Goal: Transaction & Acquisition: Purchase product/service

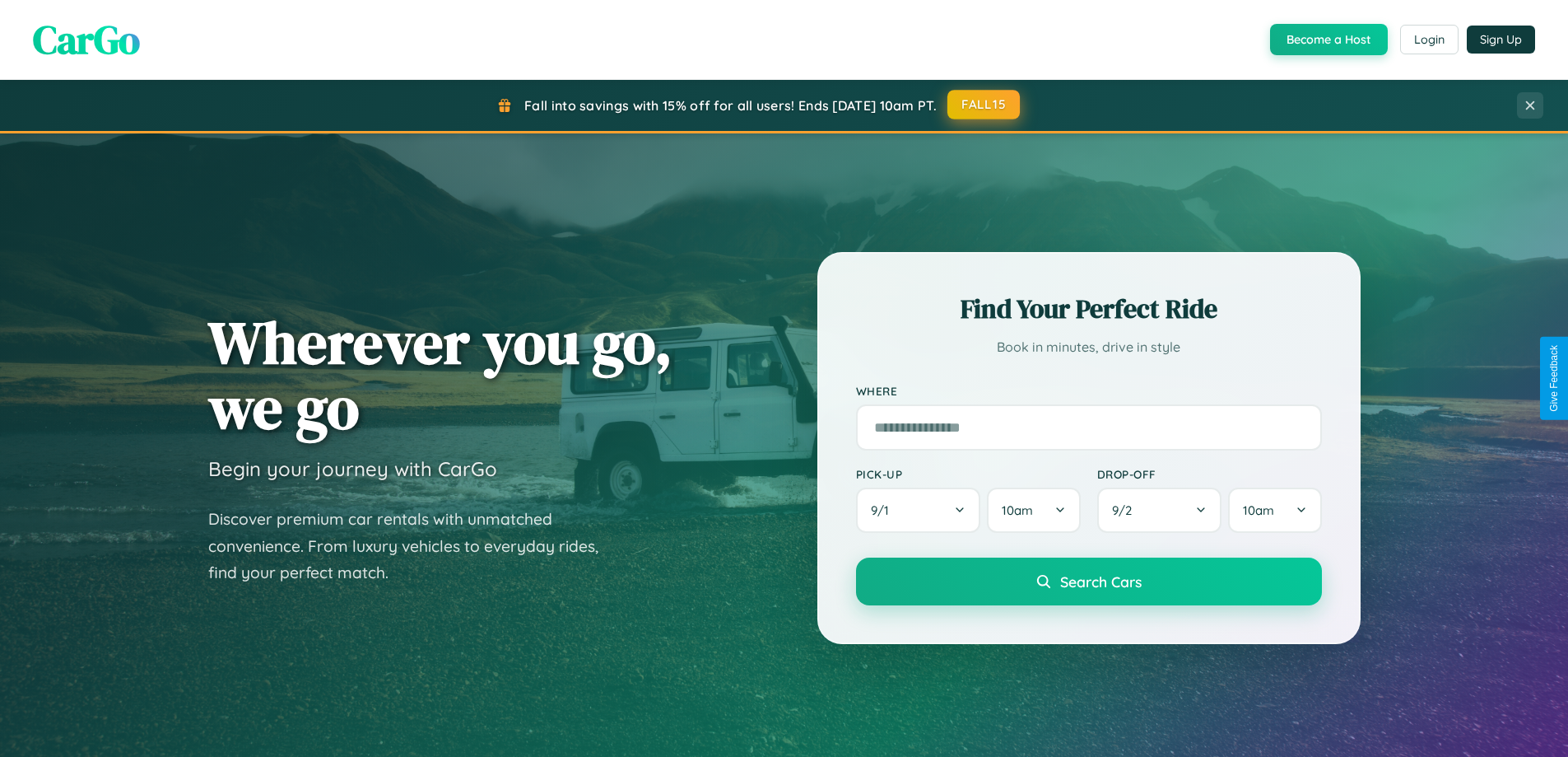
click at [984, 105] on button "FALL15" at bounding box center [984, 105] width 73 height 30
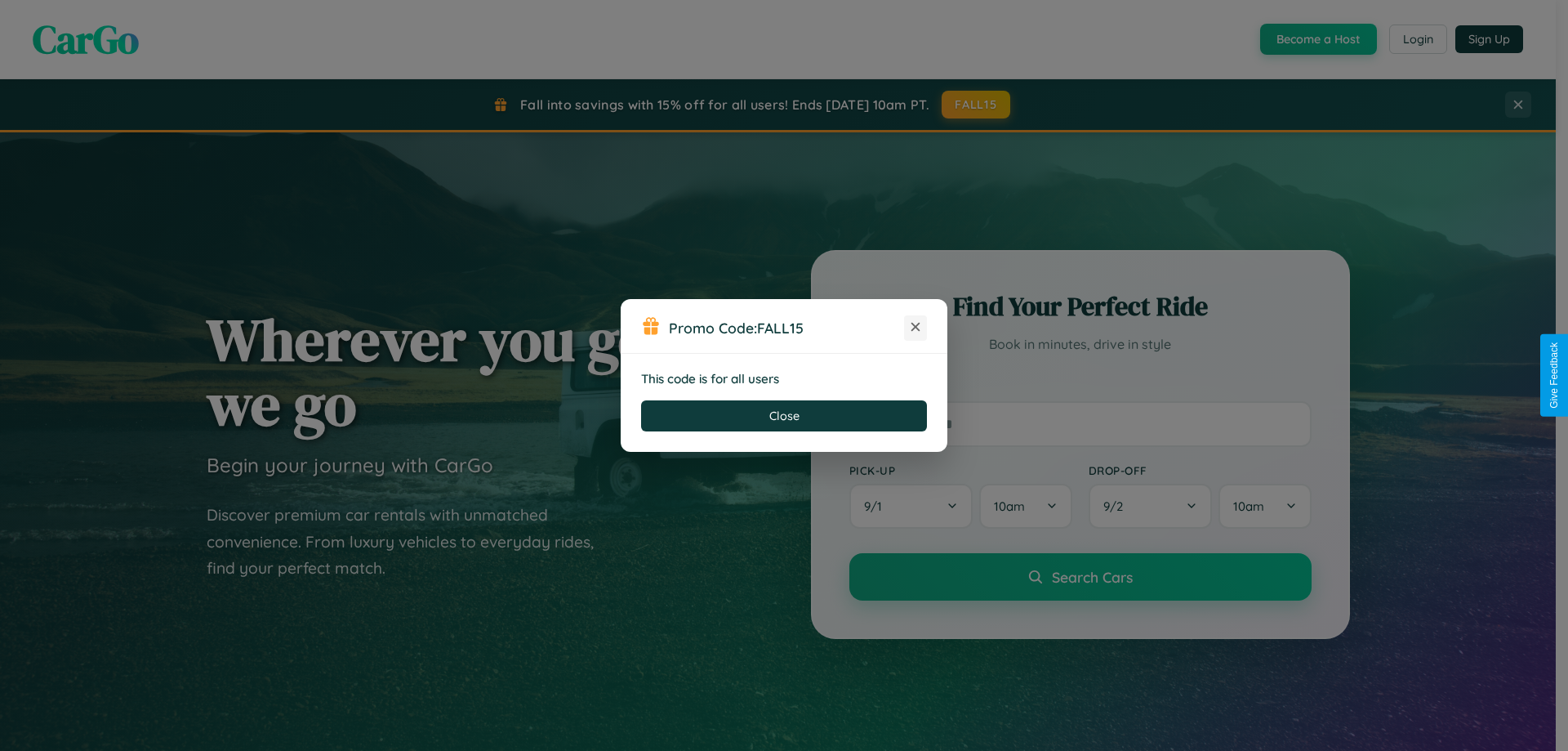
click at [916, 327] on icon at bounding box center [915, 326] width 16 height 16
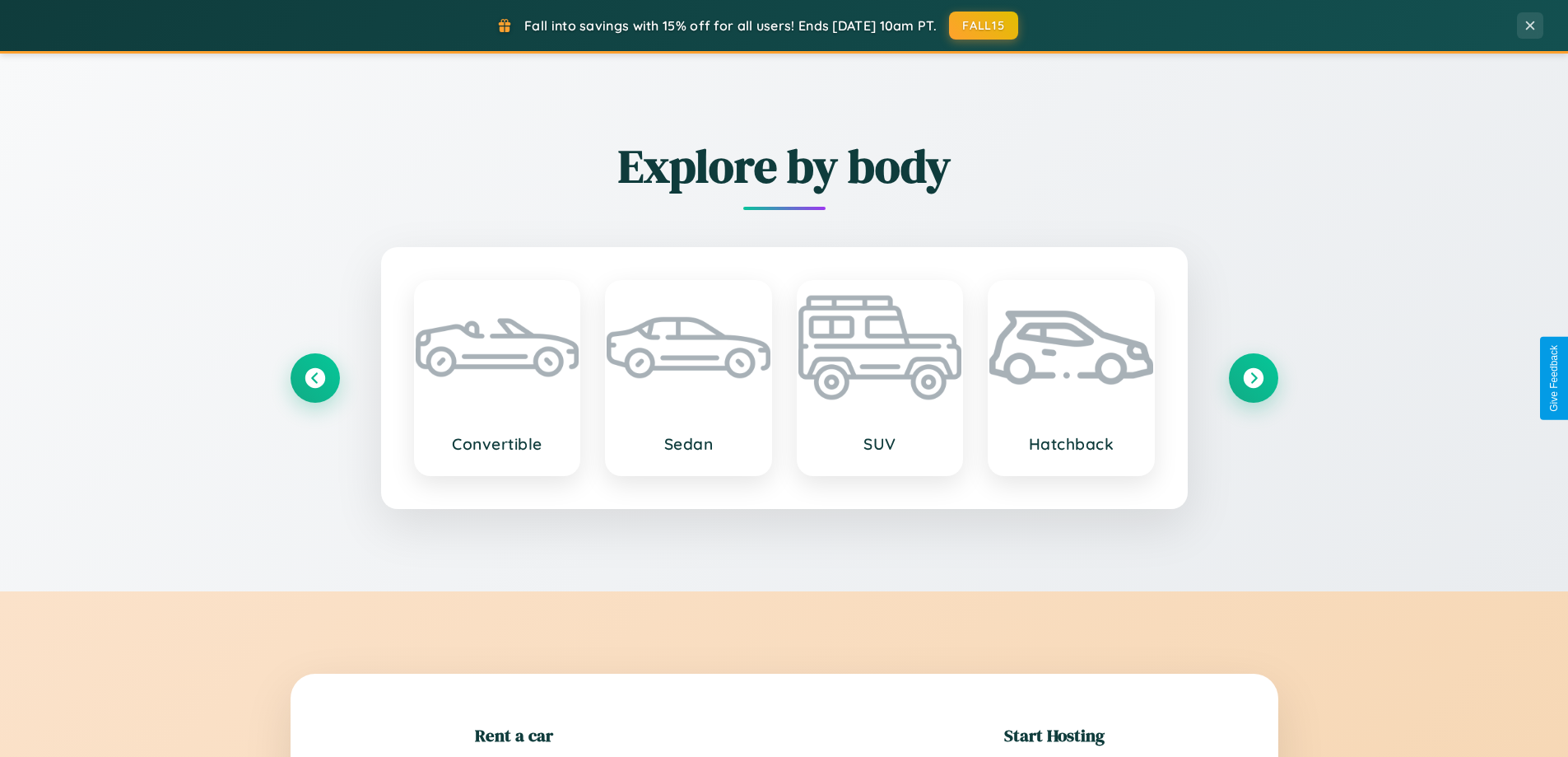
scroll to position [355, 0]
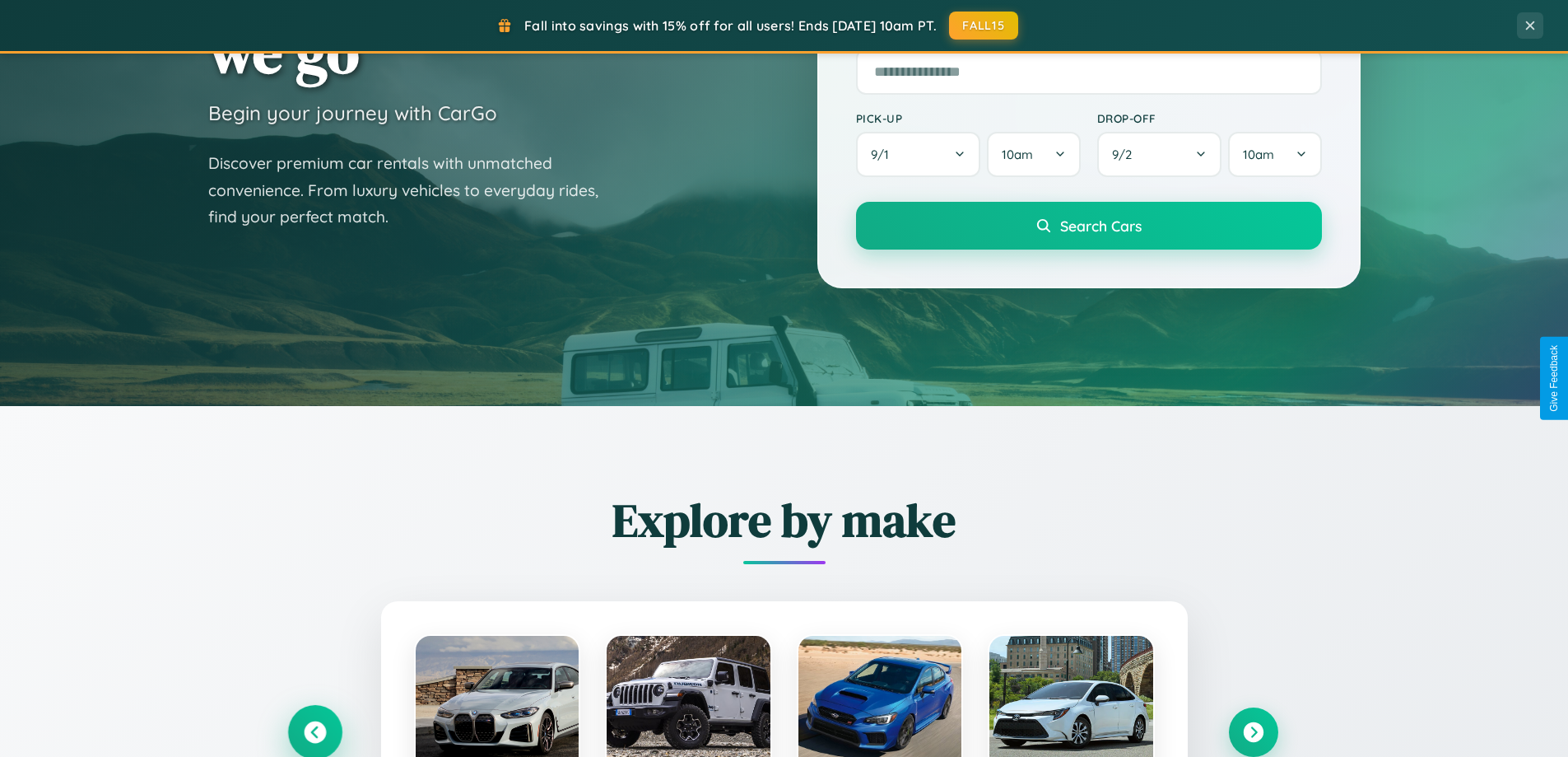
click at [314, 732] on icon at bounding box center [314, 732] width 22 height 22
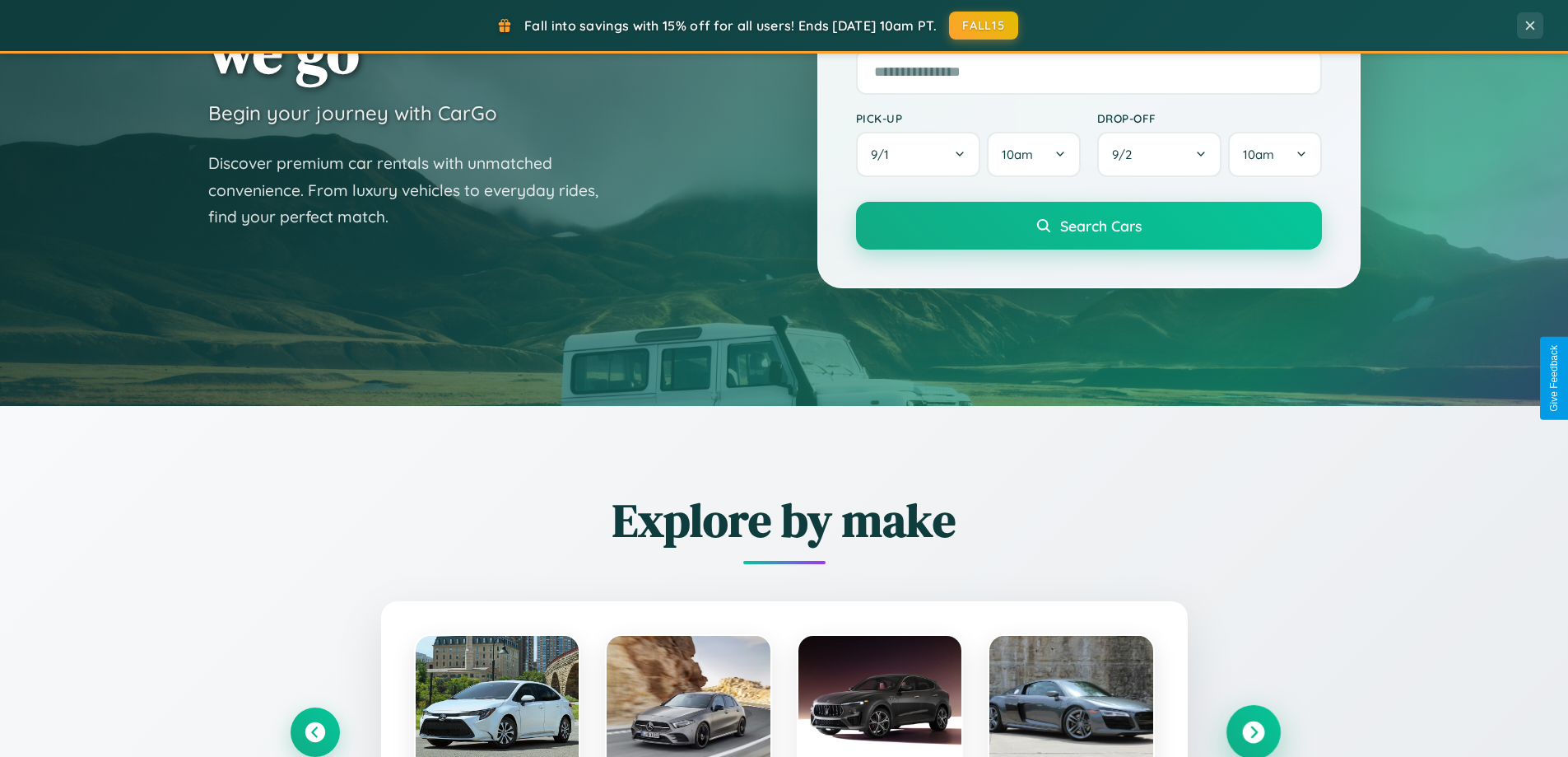
click at [1253, 731] on icon at bounding box center [1253, 732] width 22 height 22
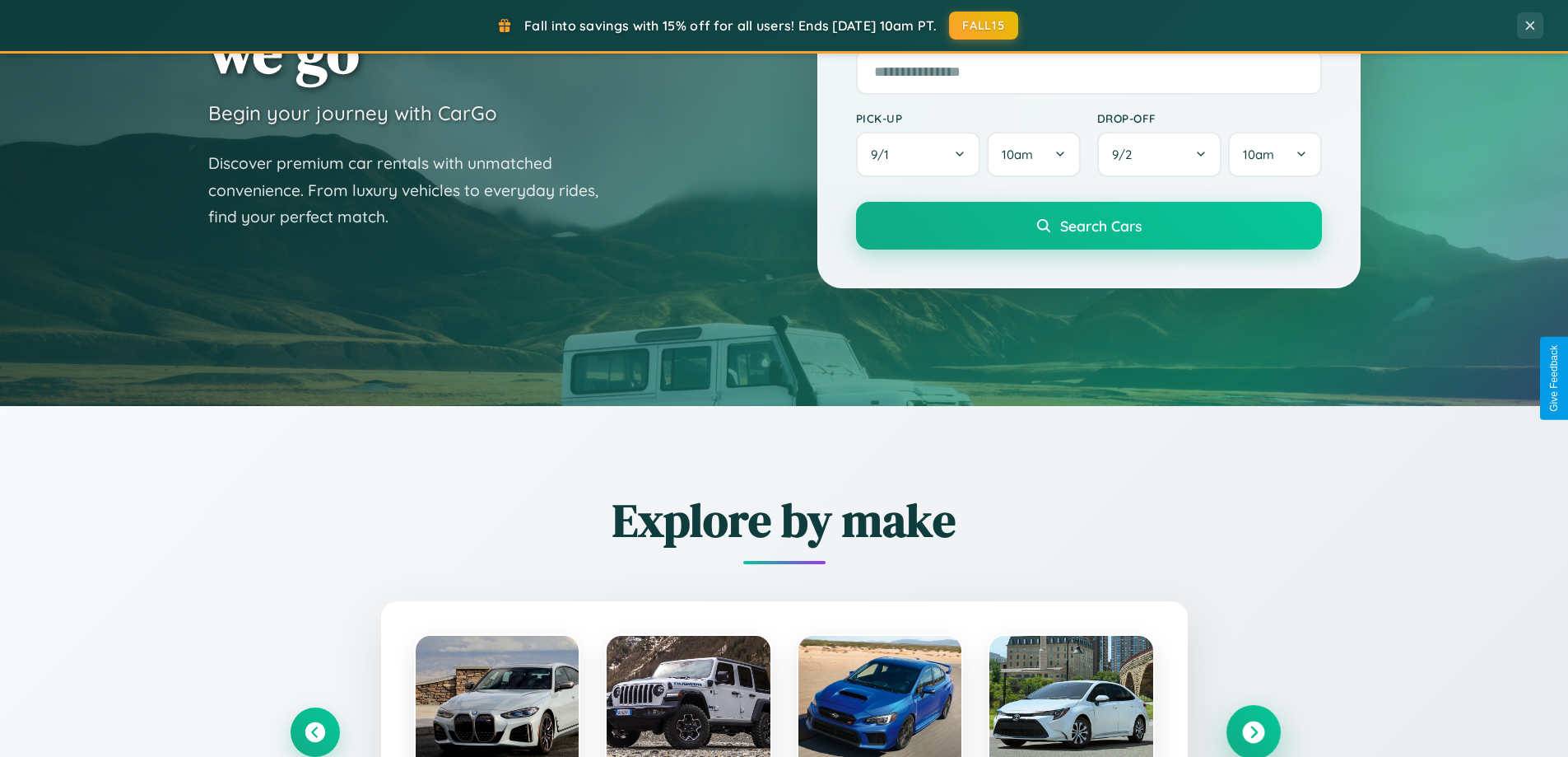
click at [1253, 731] on icon at bounding box center [1253, 732] width 22 height 22
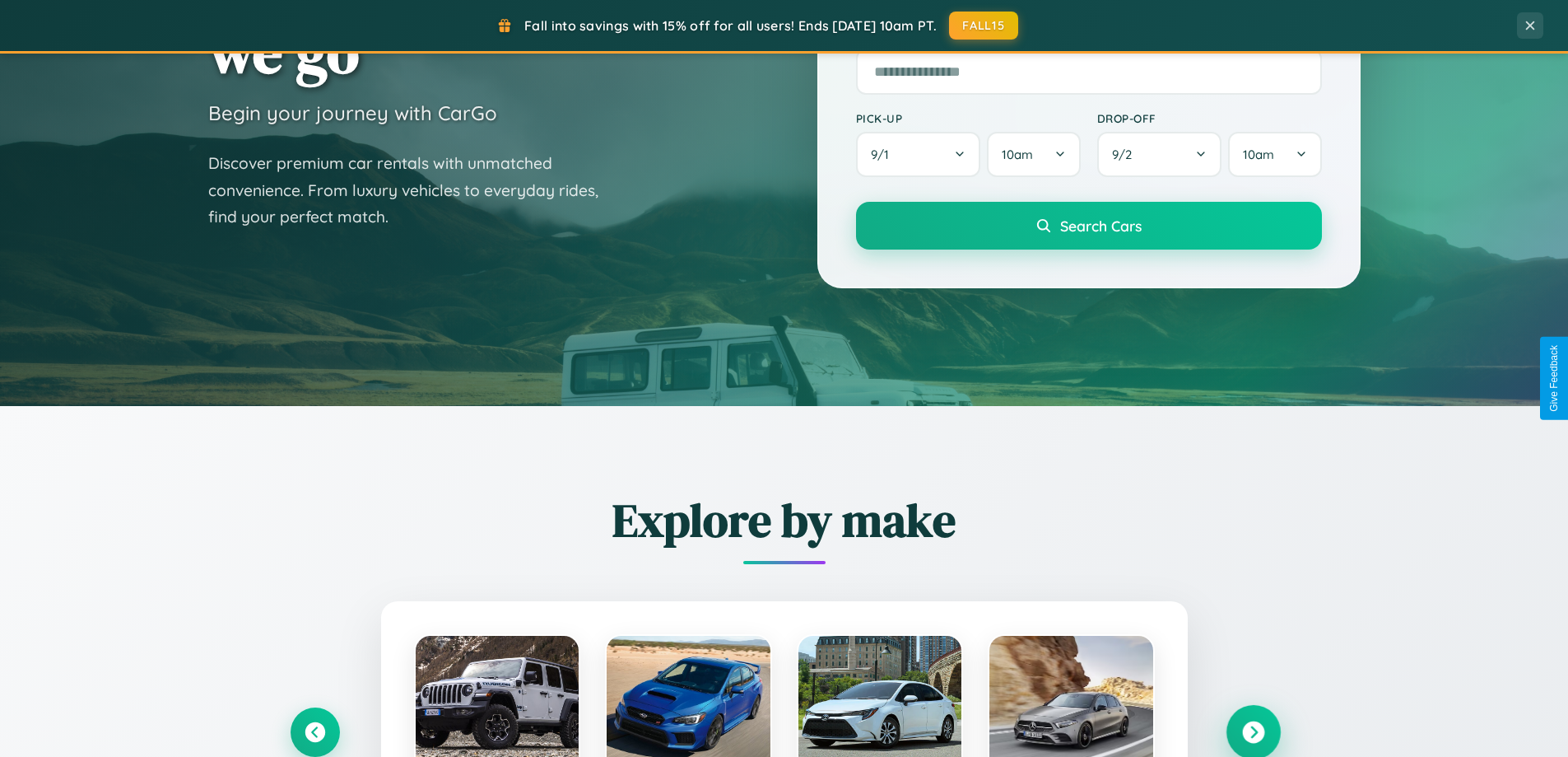
click at [1253, 731] on icon at bounding box center [1253, 732] width 22 height 22
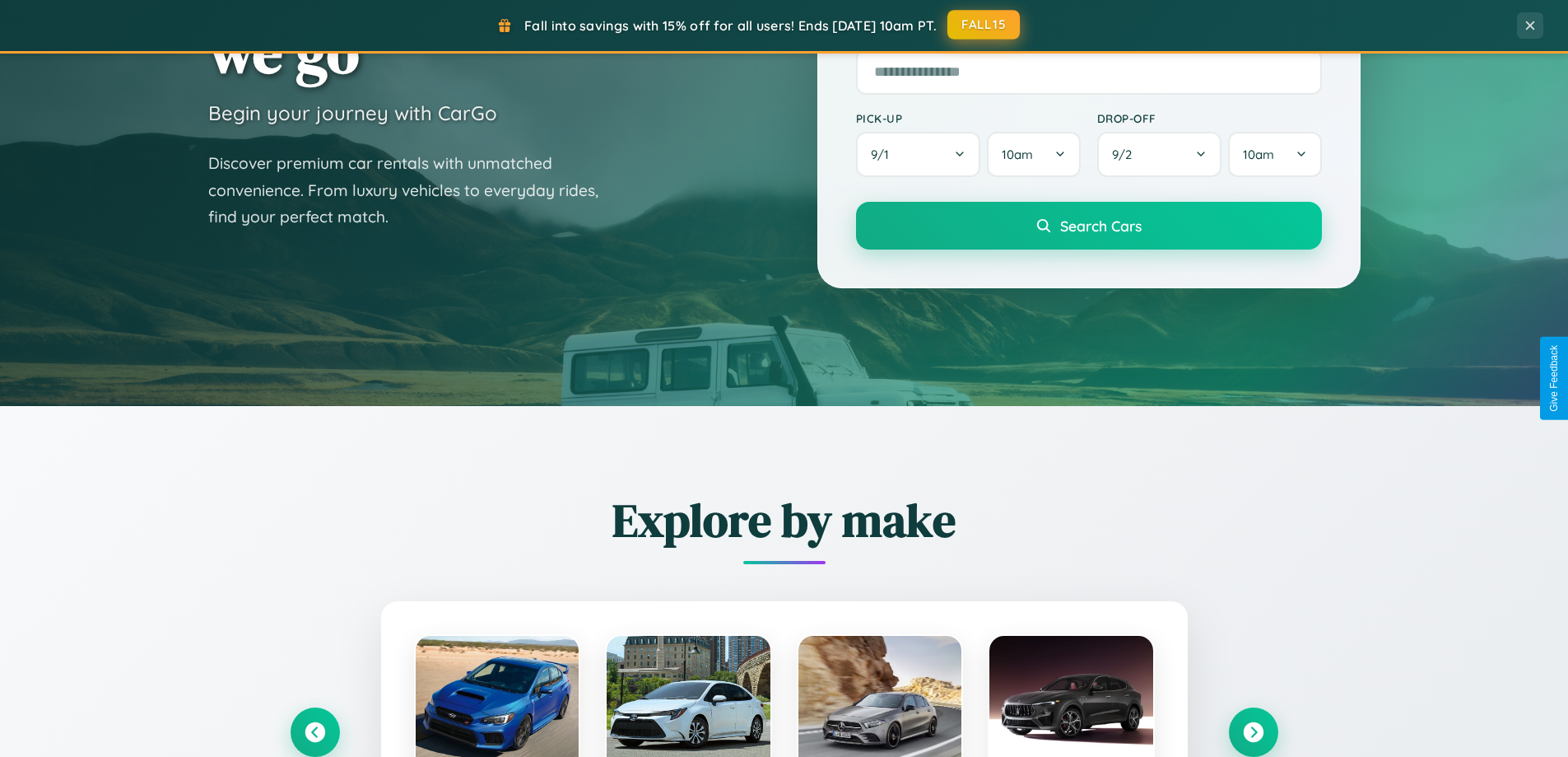
click at [984, 25] on button "FALL15" at bounding box center [984, 25] width 73 height 30
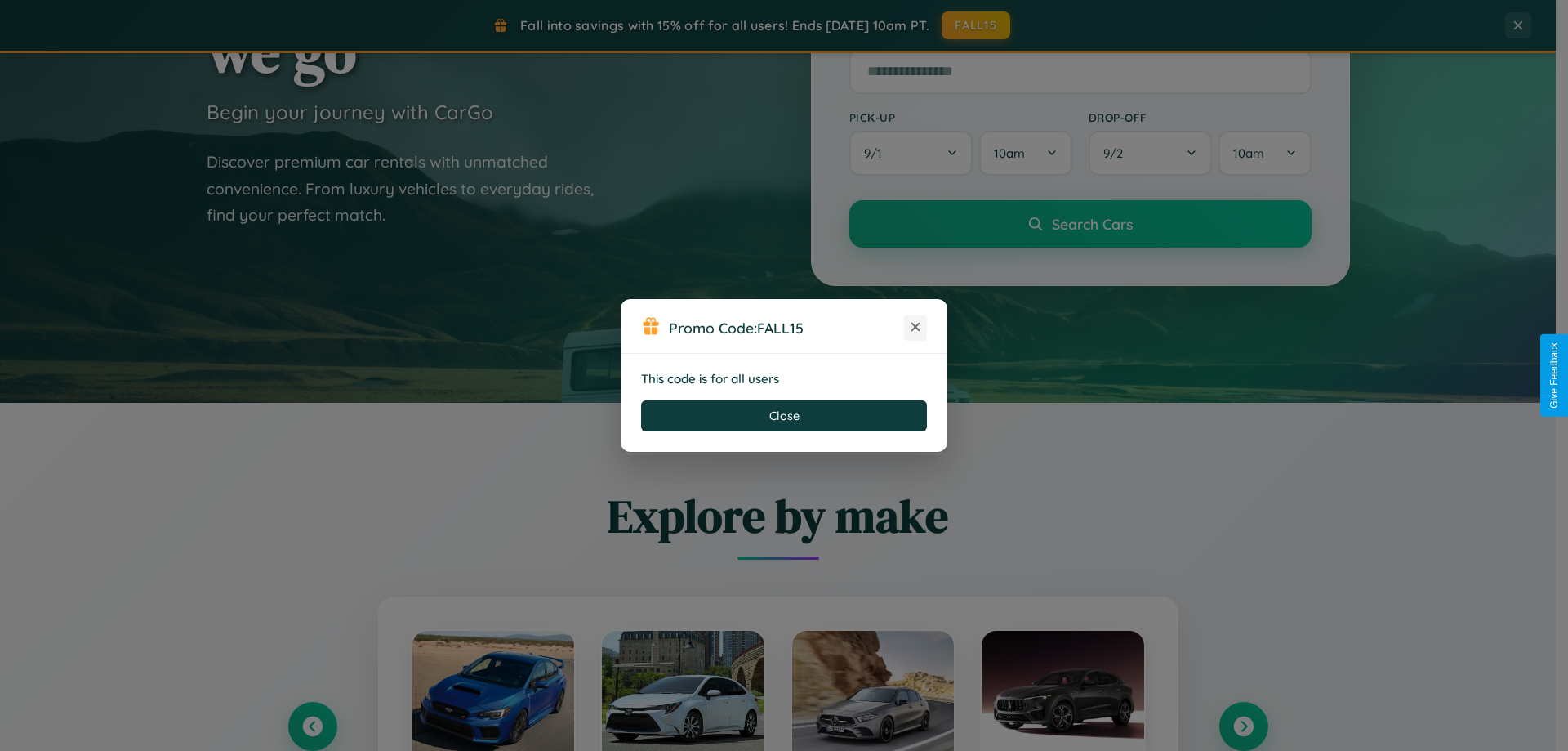
click at [916, 327] on icon at bounding box center [915, 326] width 16 height 16
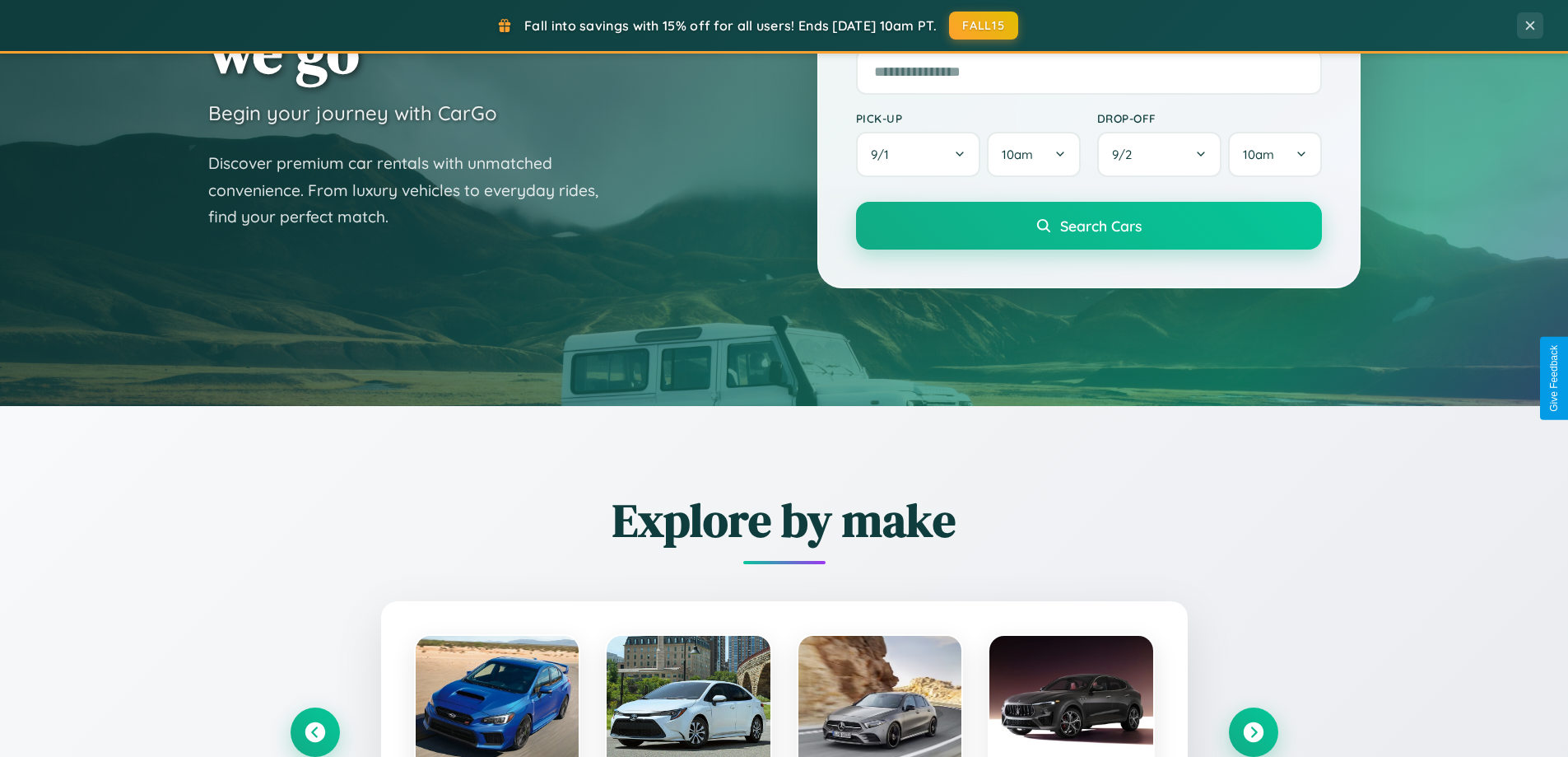
scroll to position [1133, 0]
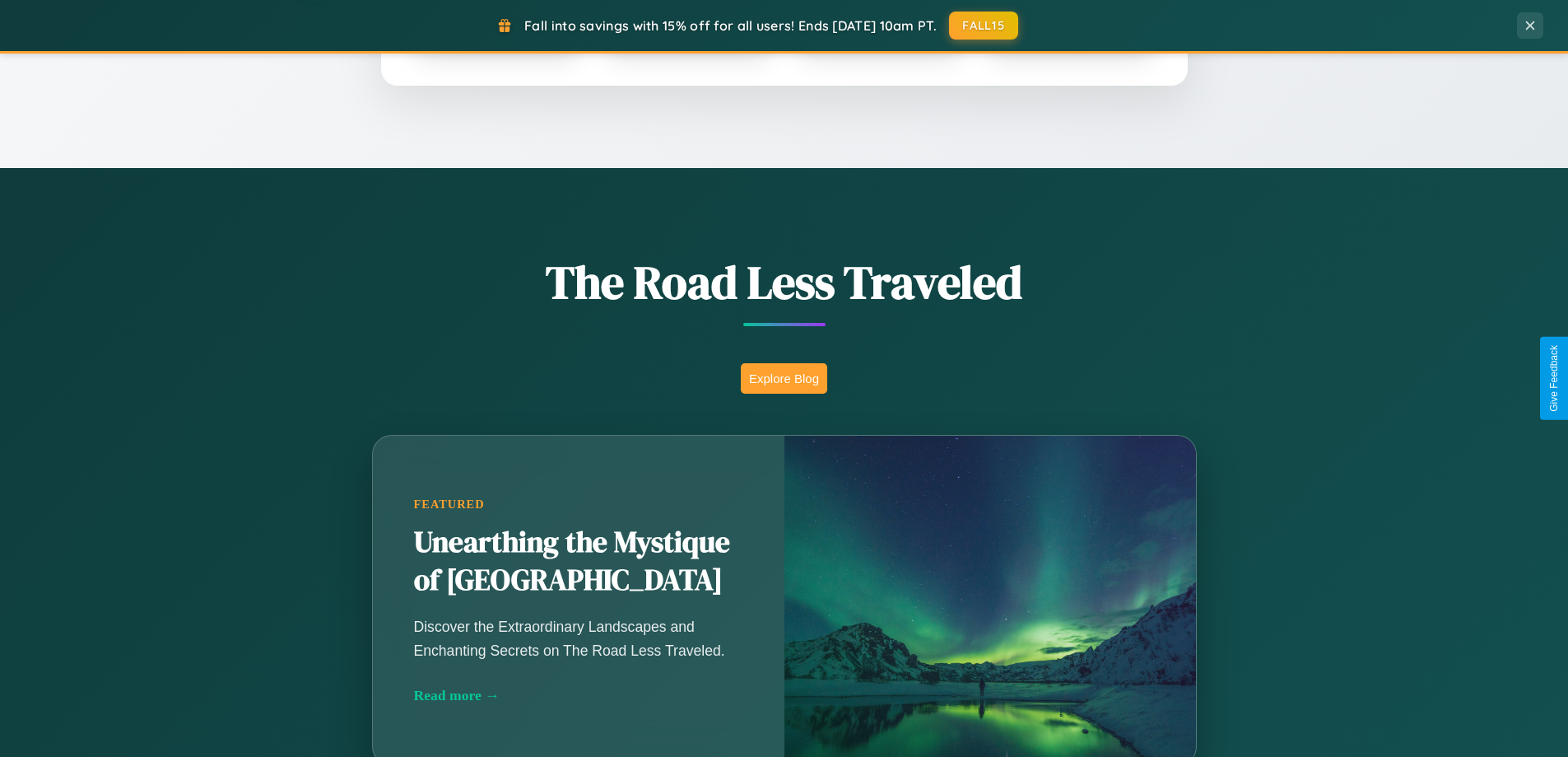
click at [783, 378] on button "Explore Blog" at bounding box center [783, 379] width 86 height 31
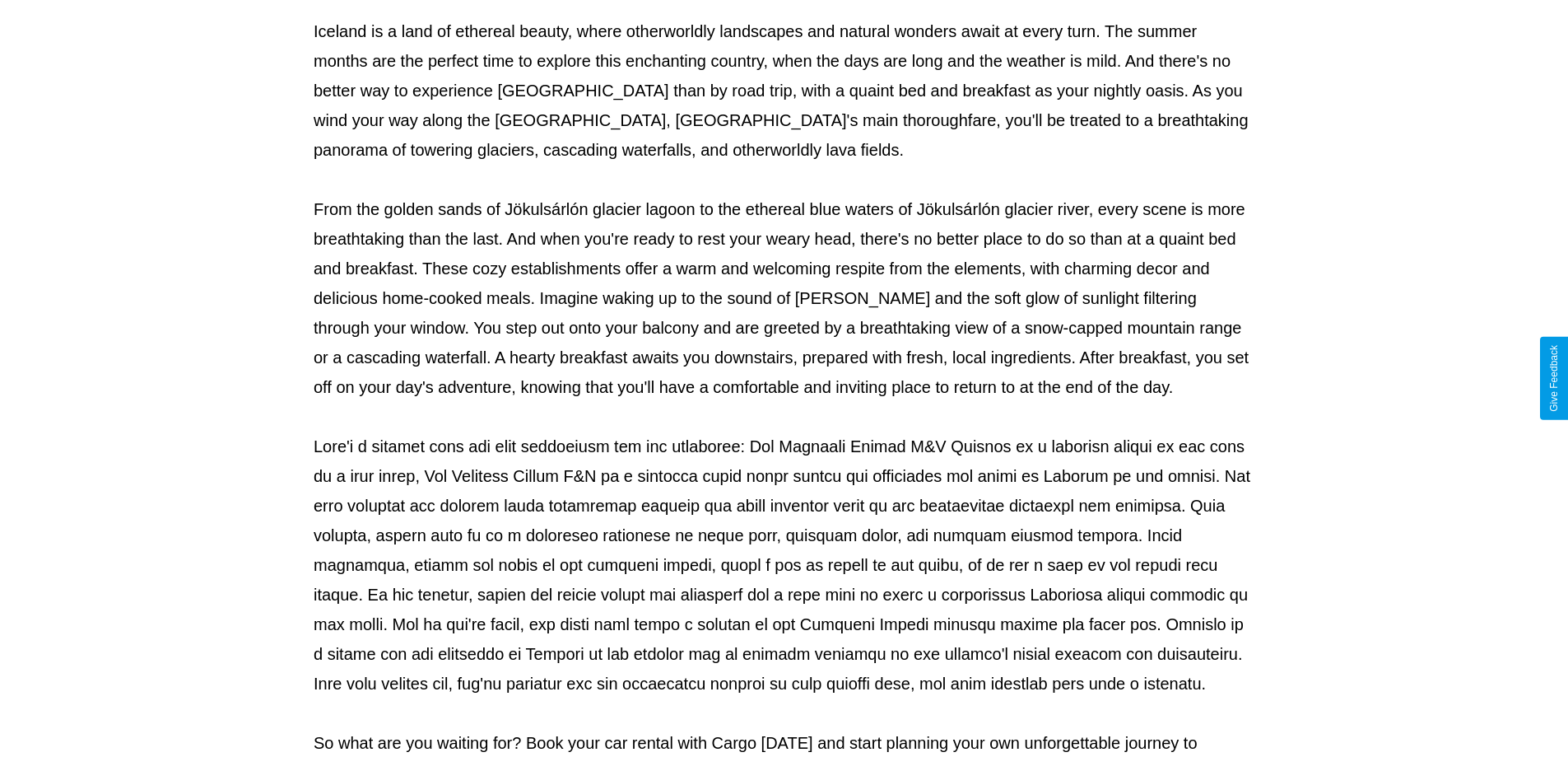
scroll to position [533, 0]
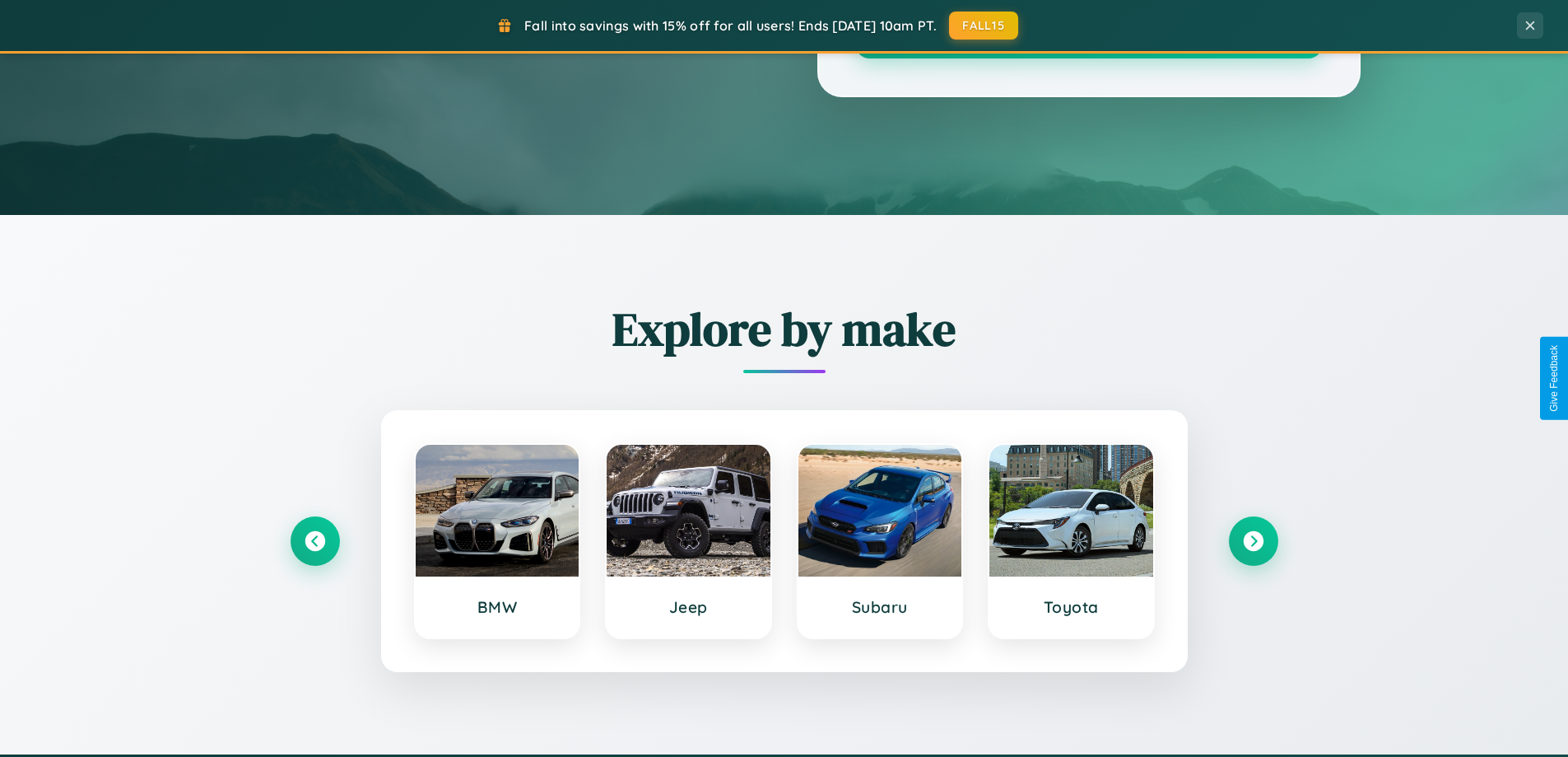
scroll to position [48, 0]
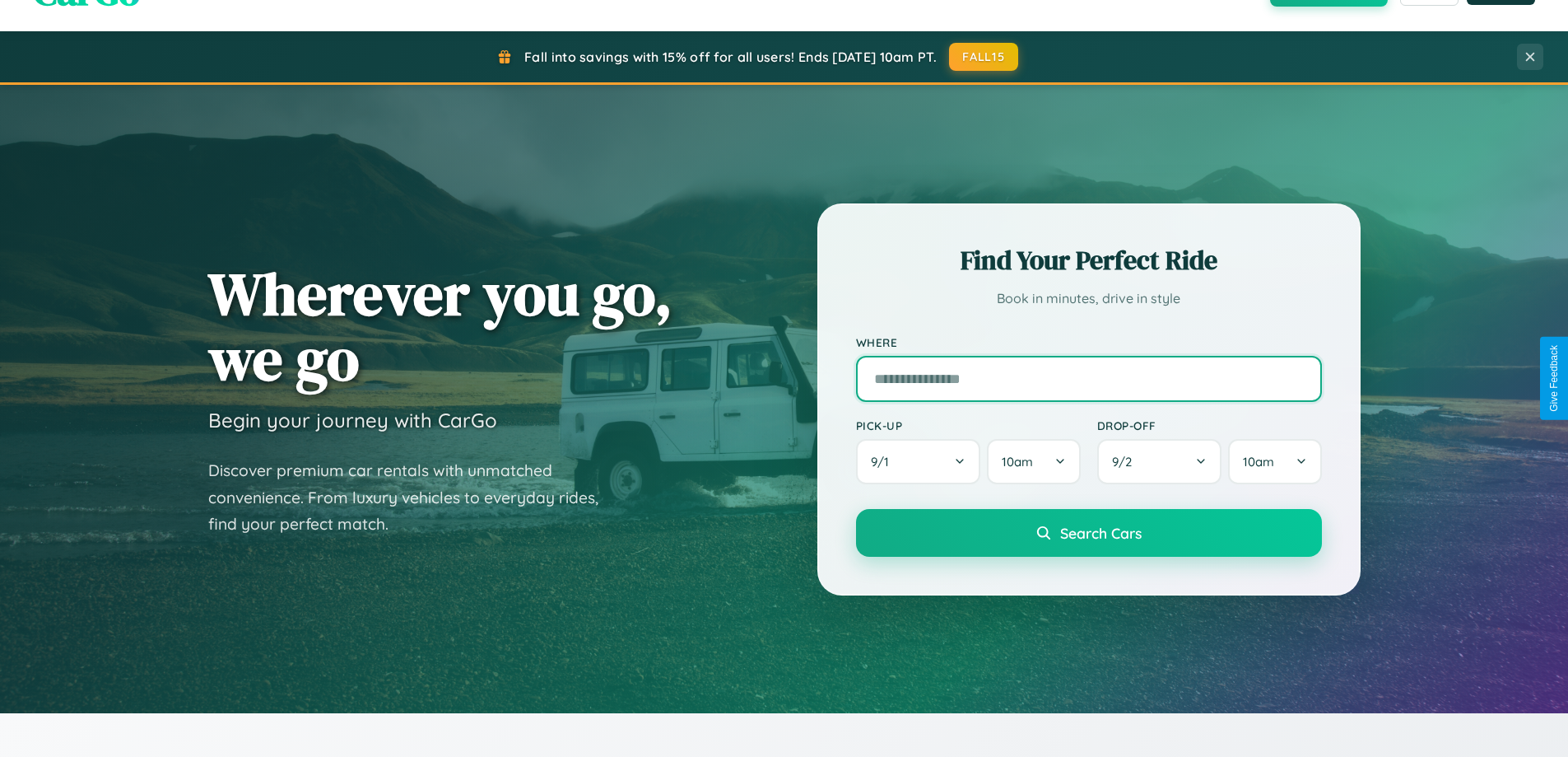
click at [1088, 378] on input "text" at bounding box center [1088, 378] width 466 height 46
type input "********"
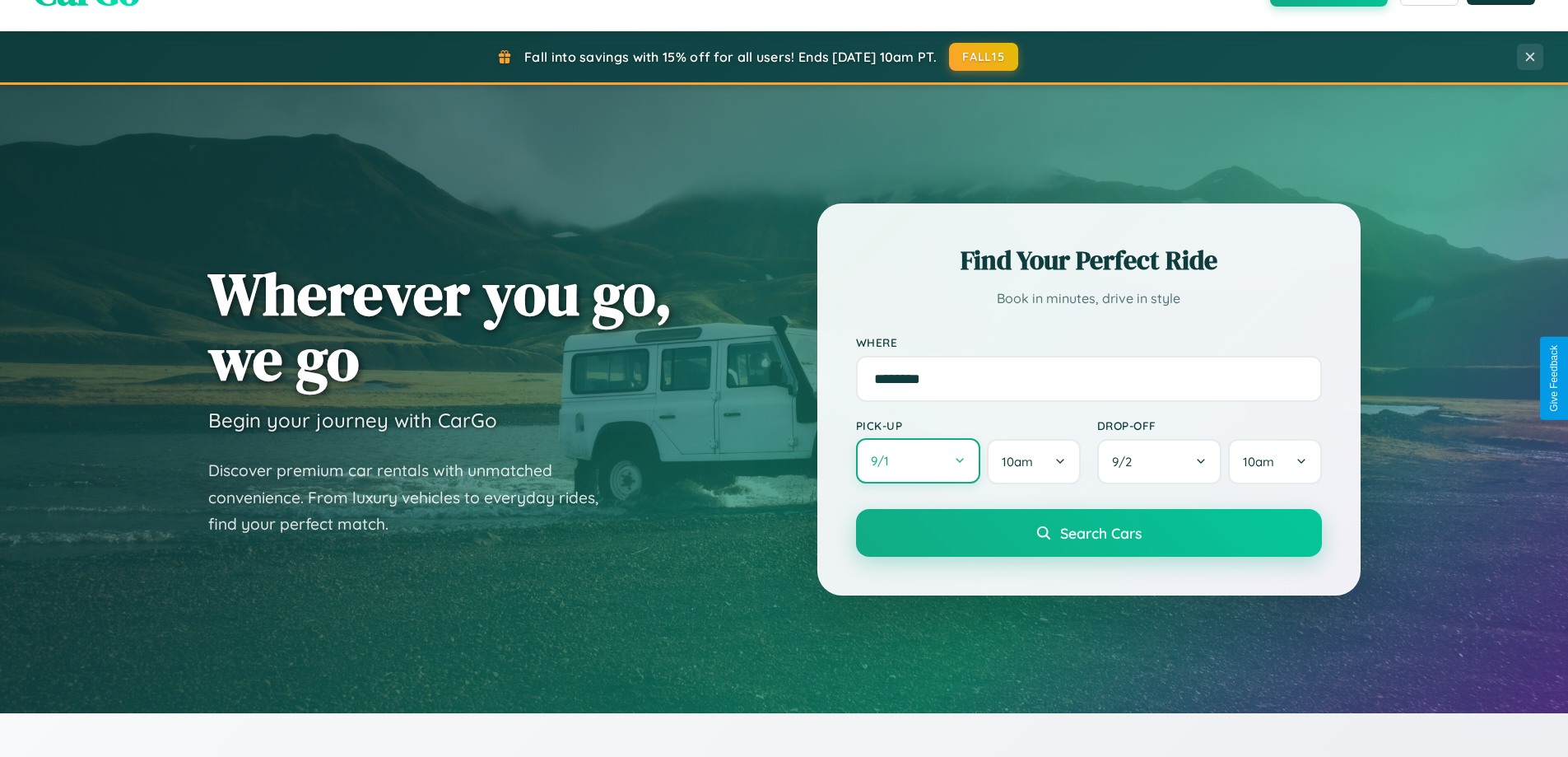
click at [918, 461] on button "9 / 1" at bounding box center [918, 461] width 125 height 45
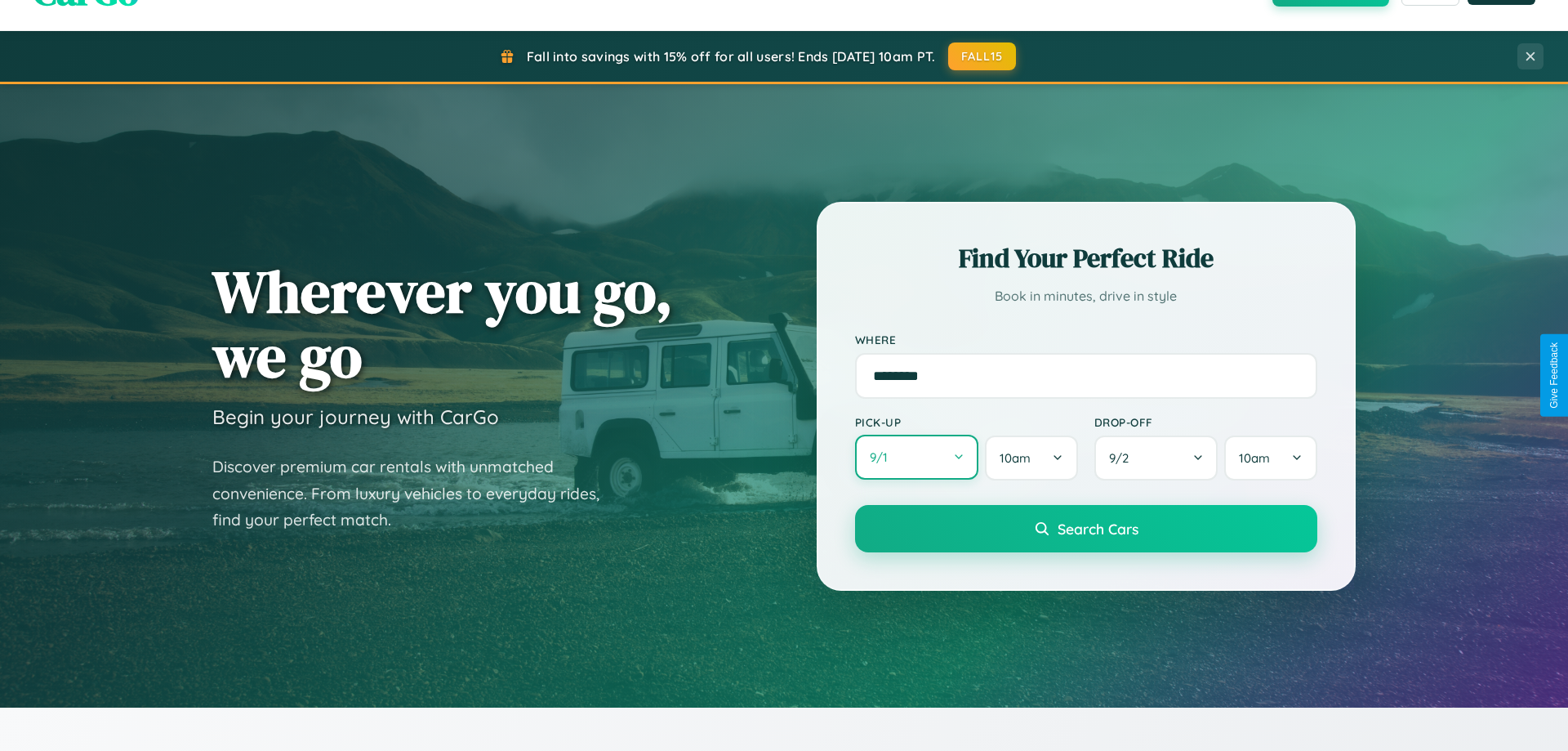
select select "*"
select select "****"
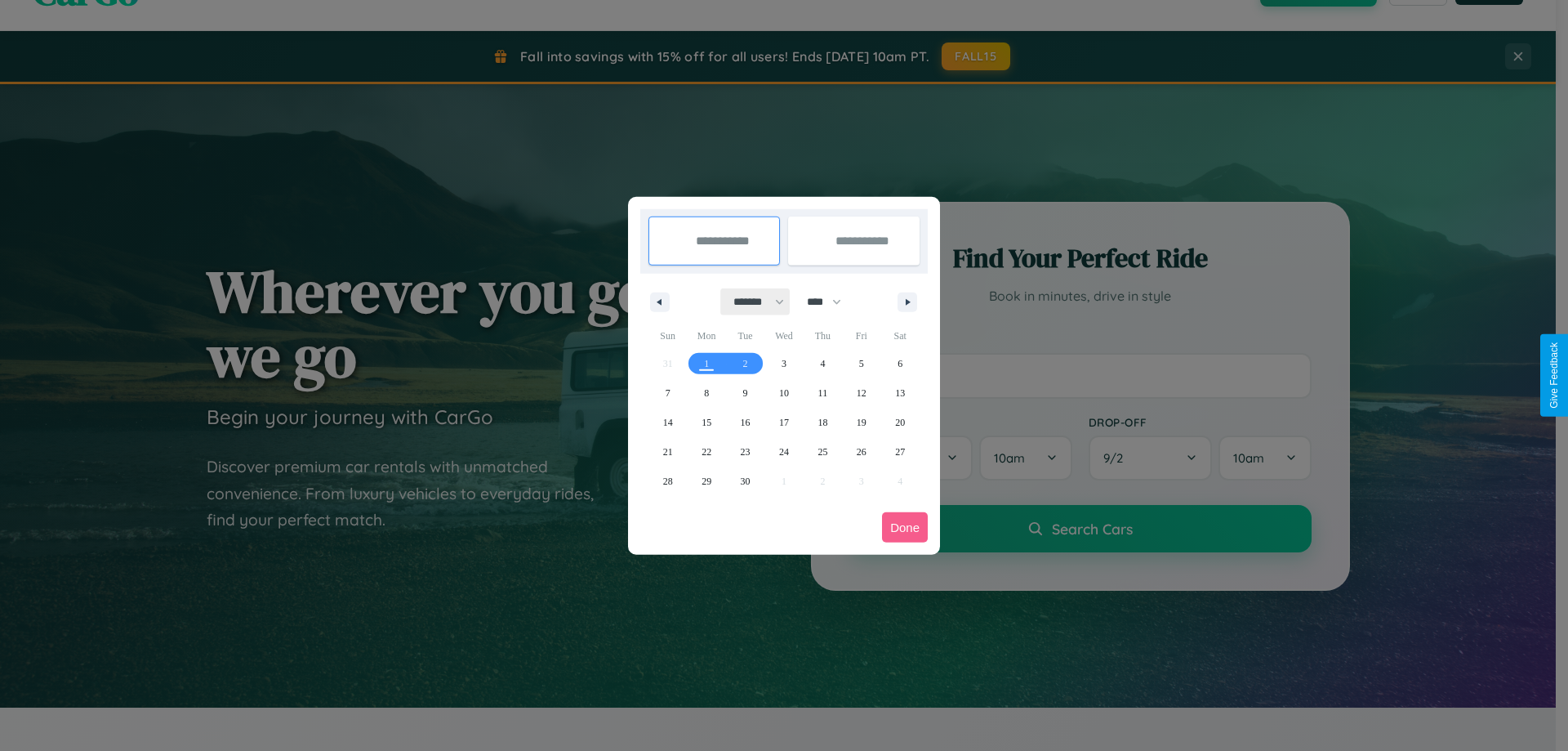
drag, startPoint x: 751, startPoint y: 301, endPoint x: 784, endPoint y: 327, distance: 42.0
click at [751, 301] on select "******* ******** ***** ***** *** **** **** ****** ********* ******* ******** **…" at bounding box center [756, 302] width 69 height 27
select select "*"
click at [831, 301] on select "**** **** **** **** **** **** **** **** **** **** **** **** **** **** **** ****…" at bounding box center [823, 302] width 49 height 27
select select "****"
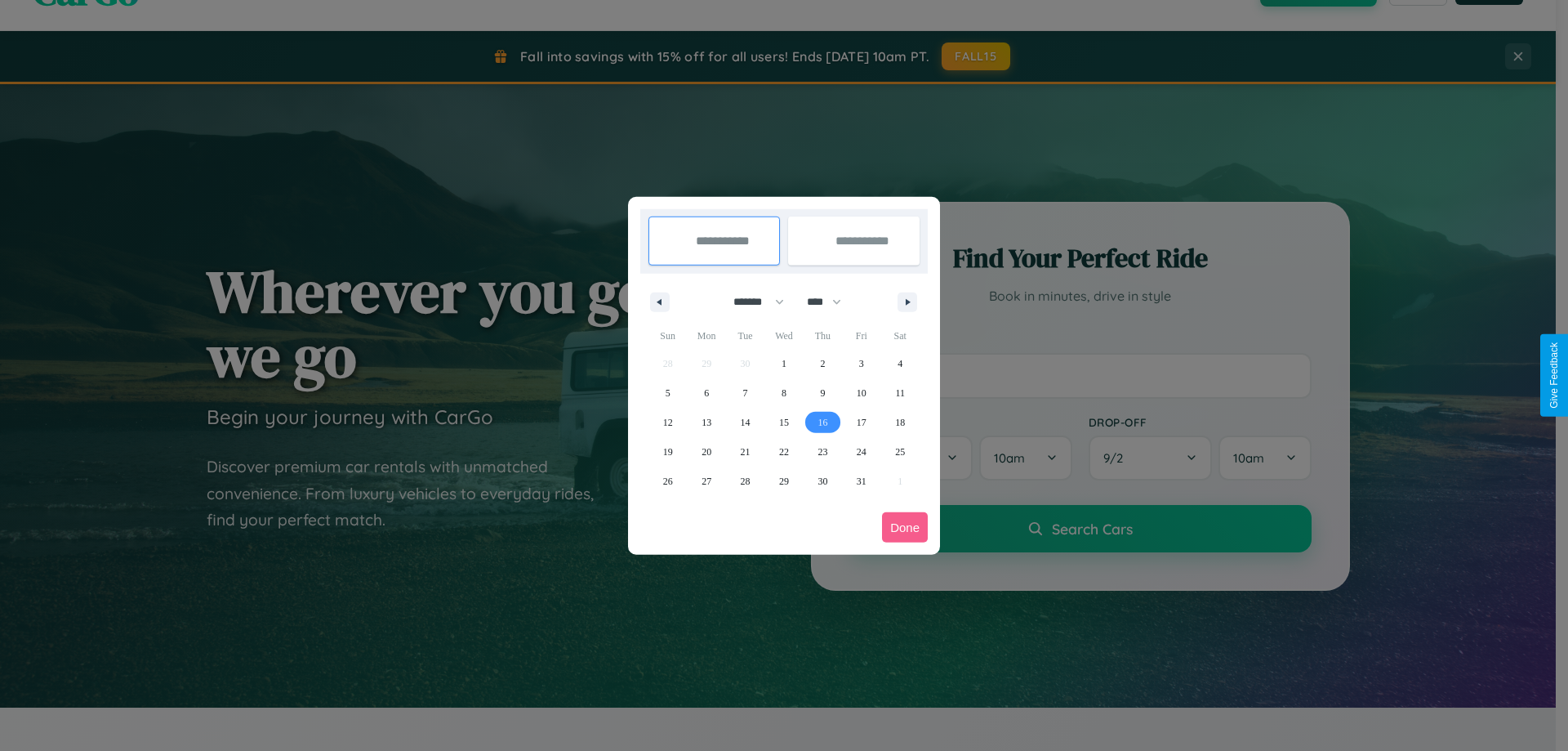
click at [822, 421] on span "16" at bounding box center [822, 422] width 10 height 30
type input "**********"
click at [900, 451] on span "25" at bounding box center [900, 452] width 10 height 30
type input "**********"
click at [905, 527] on button "Done" at bounding box center [904, 527] width 46 height 31
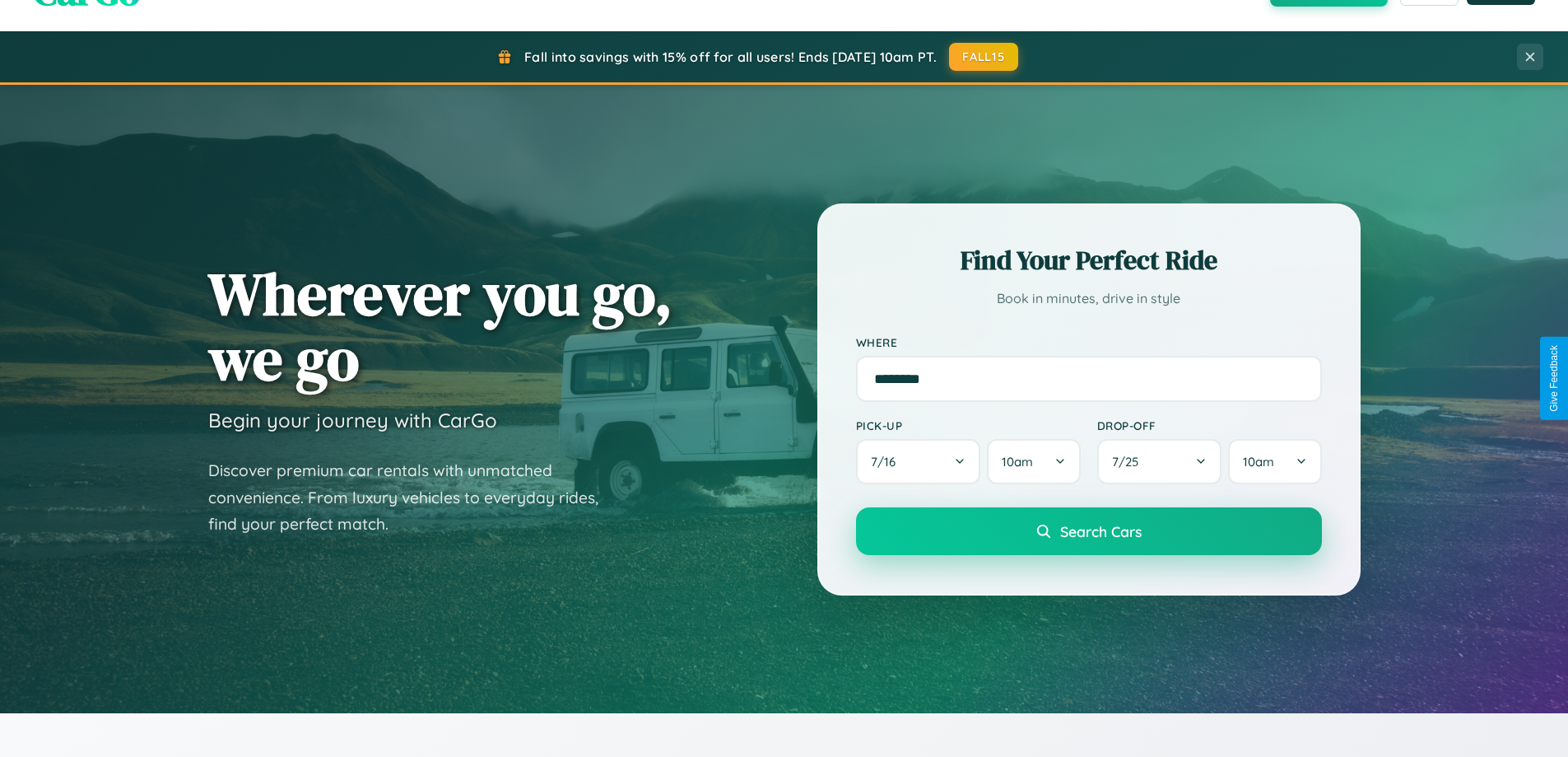
click at [1088, 531] on span "Search Cars" at bounding box center [1101, 531] width 82 height 18
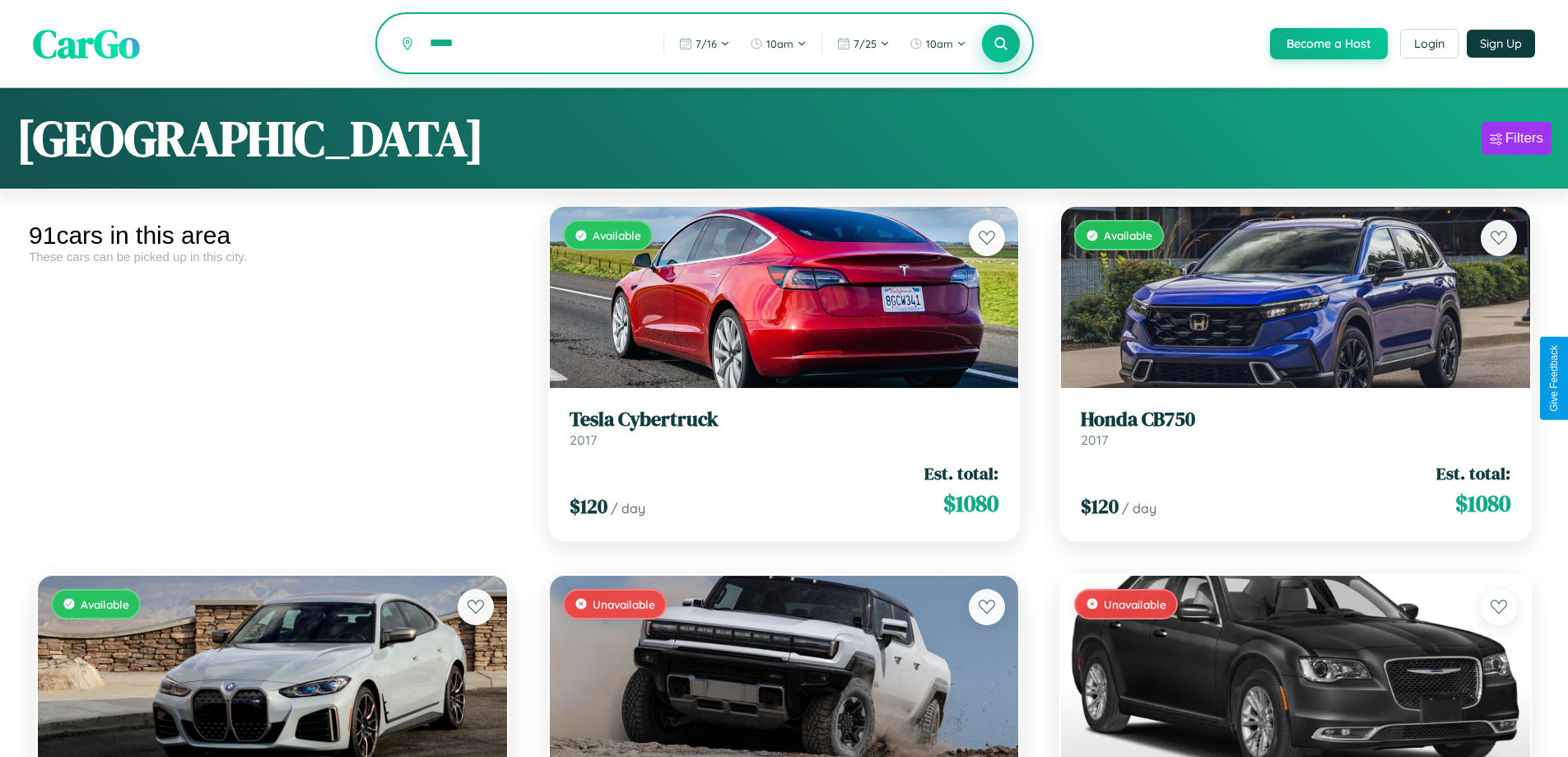
type input "*****"
click at [1000, 45] on icon at bounding box center [1000, 43] width 15 height 15
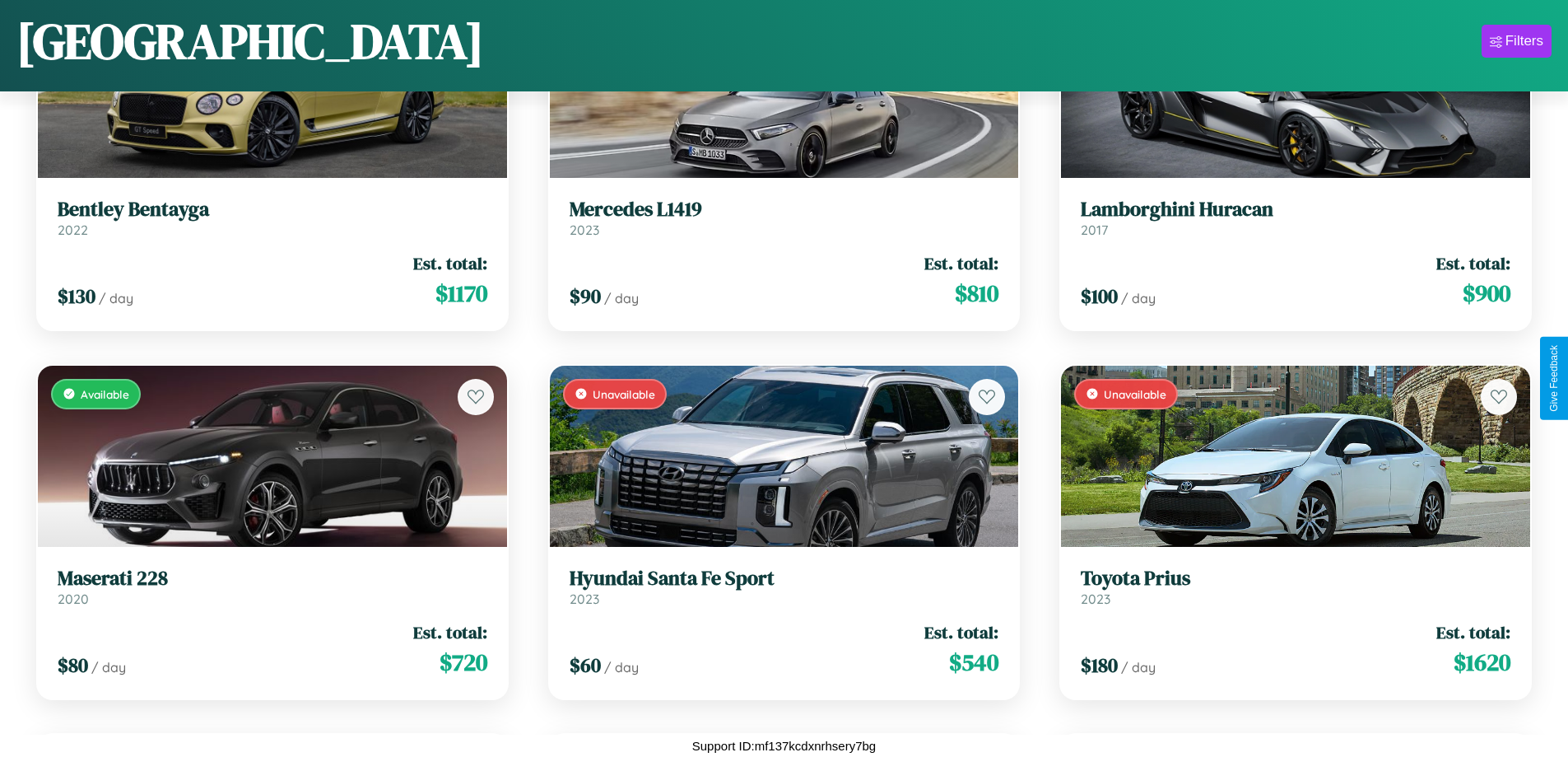
scroll to position [4287, 0]
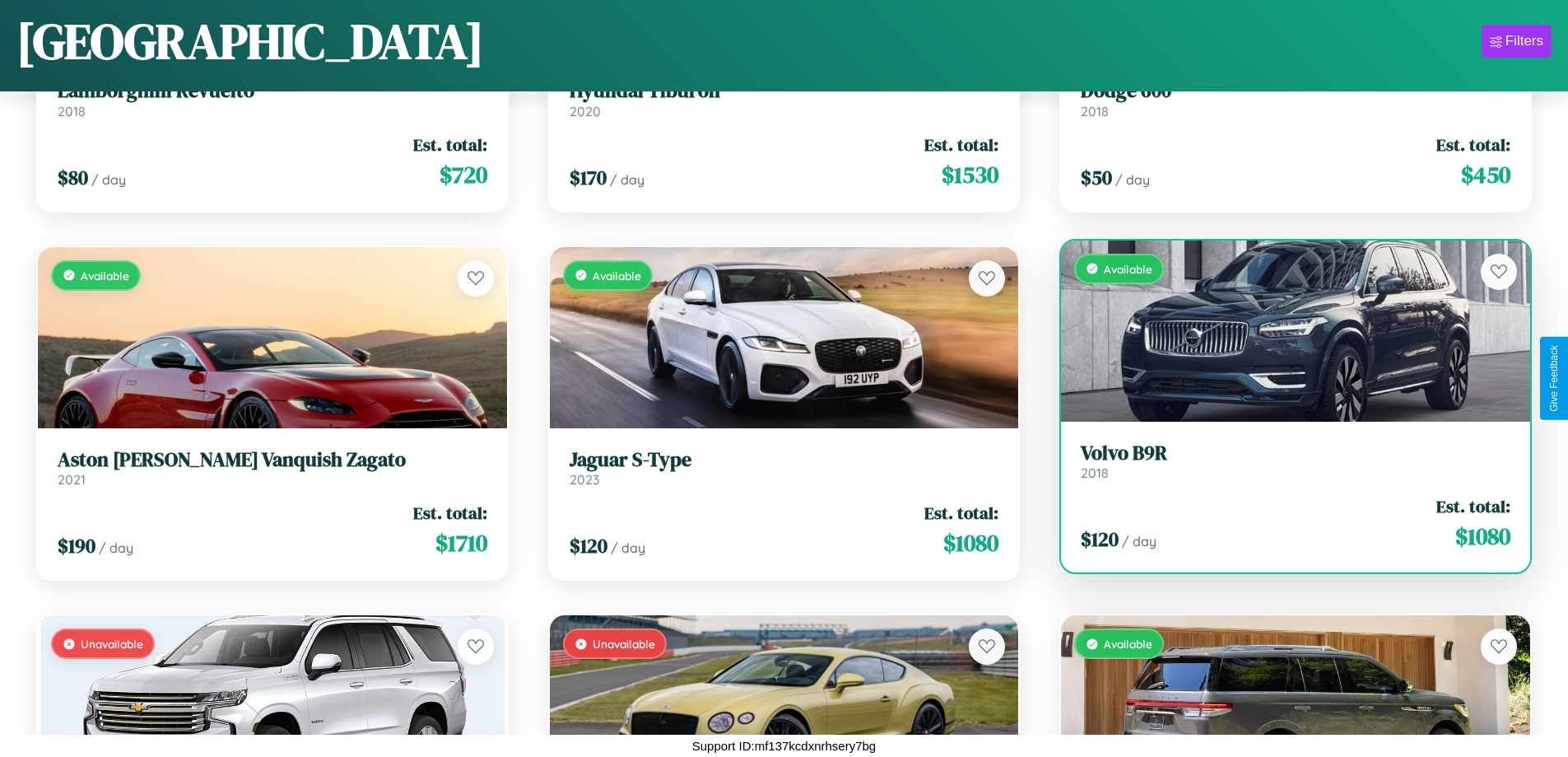
click at [1285, 467] on link "Volvo B9R 2018" at bounding box center [1295, 462] width 430 height 40
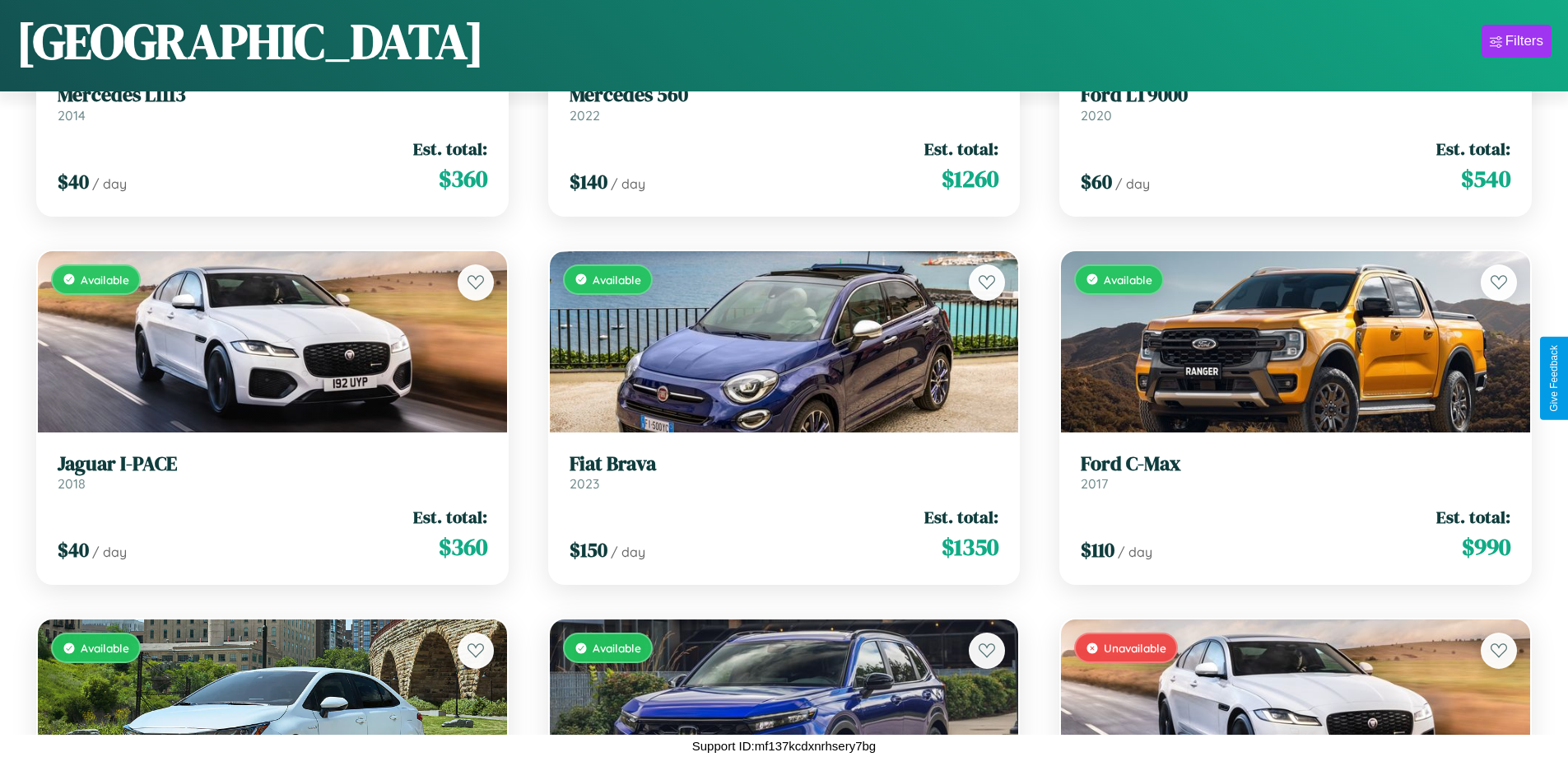
scroll to position [7973, 0]
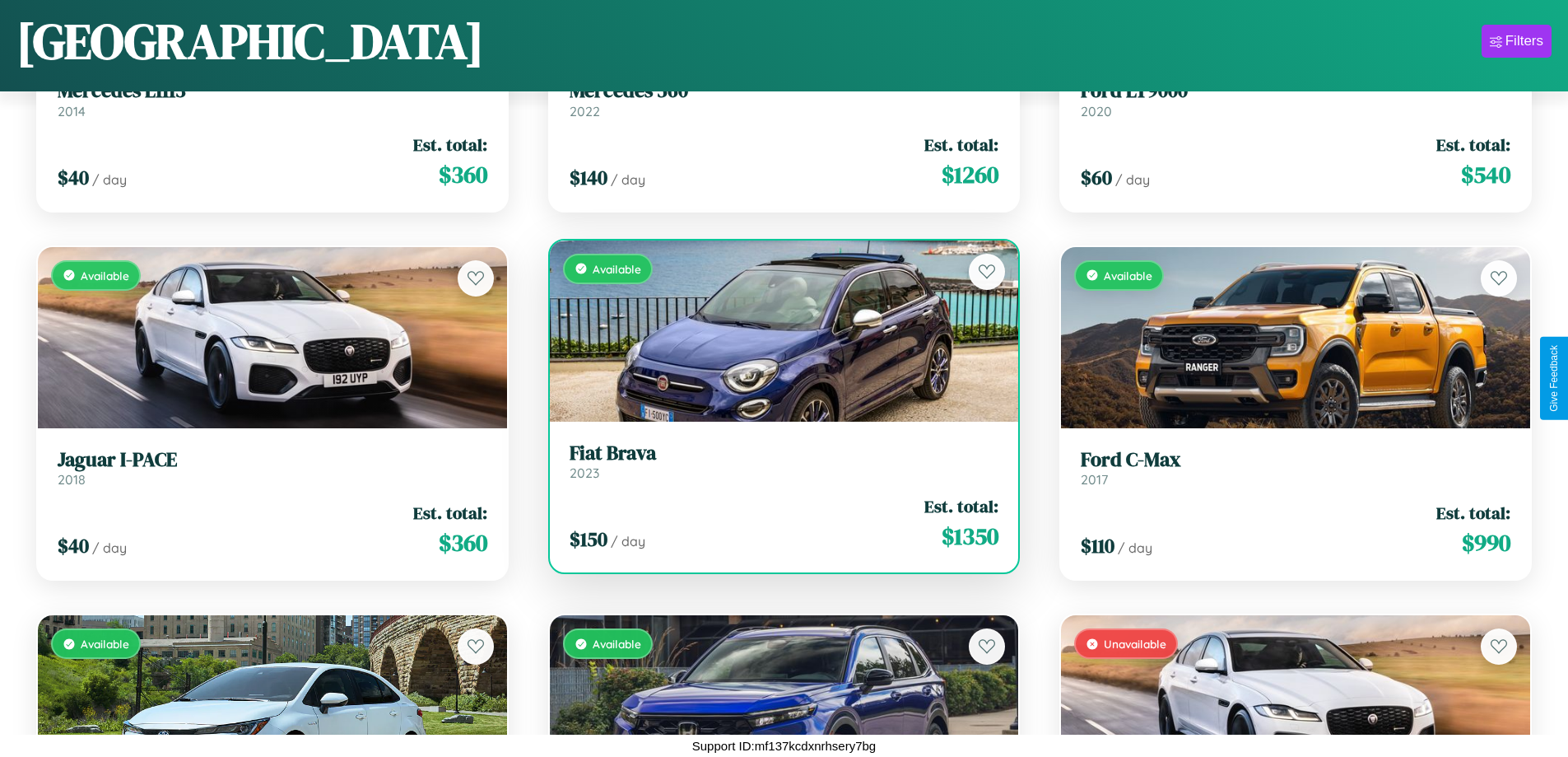
click at [777, 460] on h3 "Fiat Brava" at bounding box center [784, 453] width 430 height 24
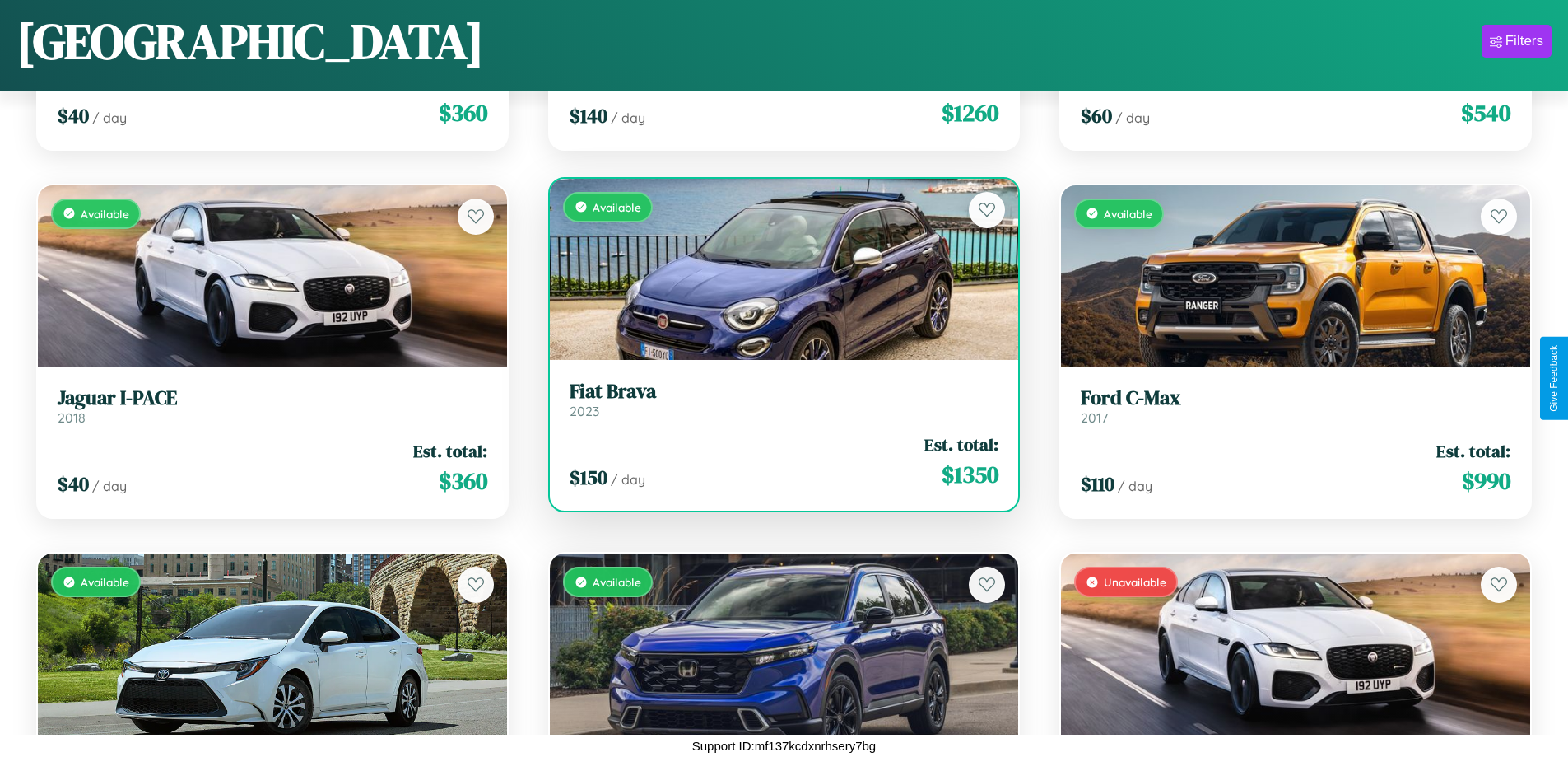
scroll to position [8342, 0]
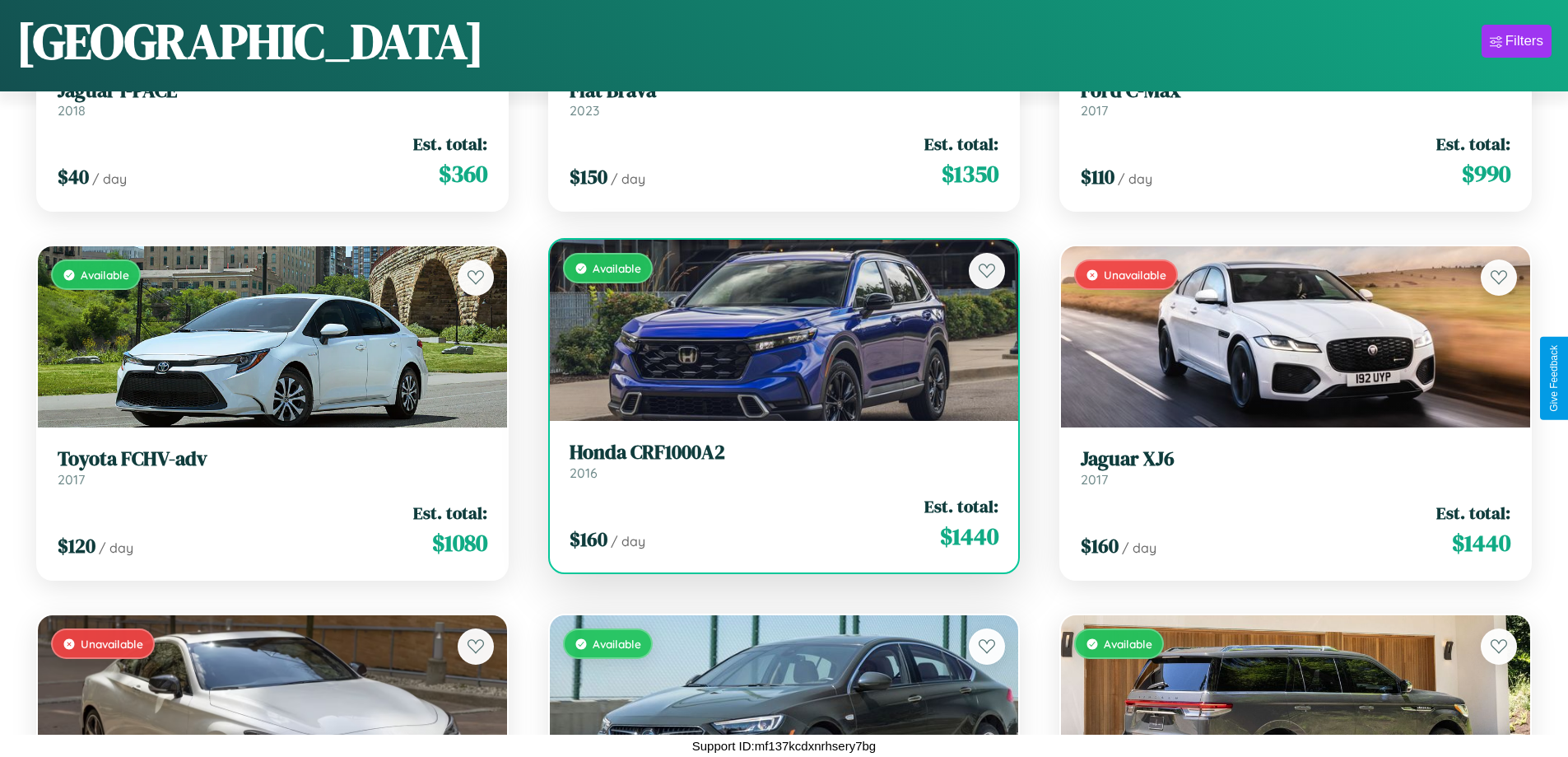
click at [777, 460] on h3 "Honda CRF1000A2" at bounding box center [784, 453] width 430 height 24
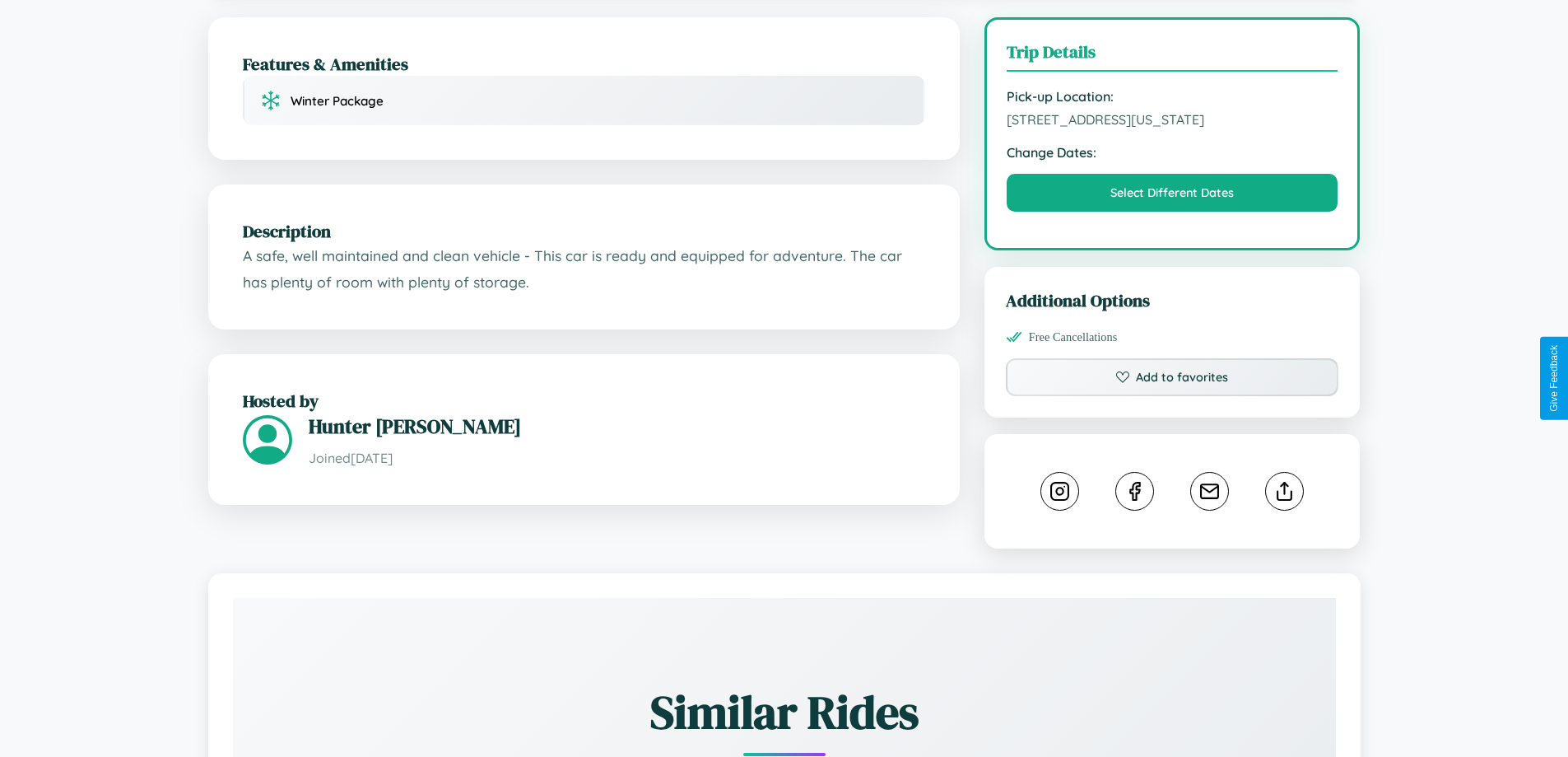
scroll to position [427, 0]
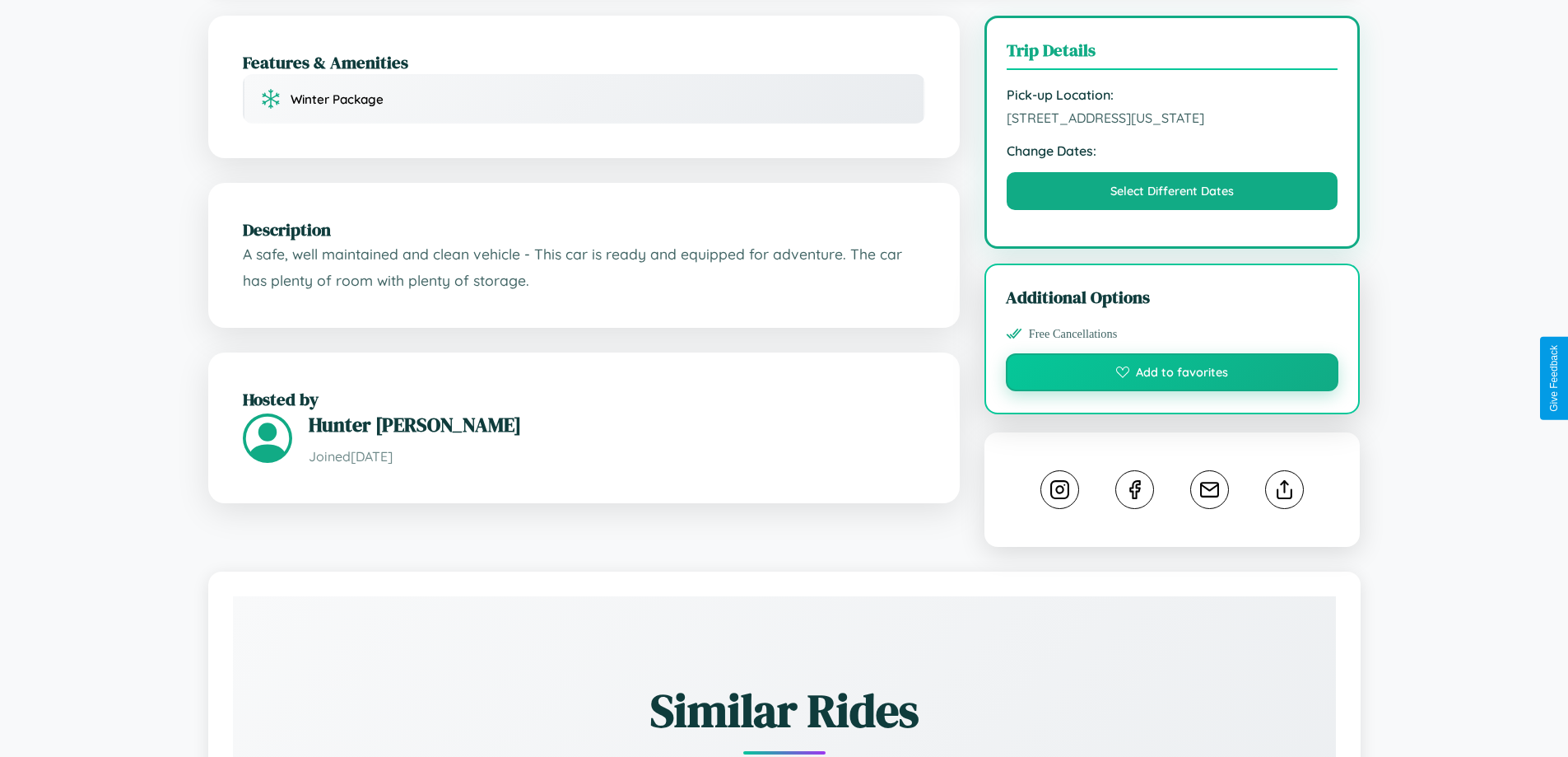
click at [1172, 375] on button "Add to favorites" at bounding box center [1172, 373] width 333 height 38
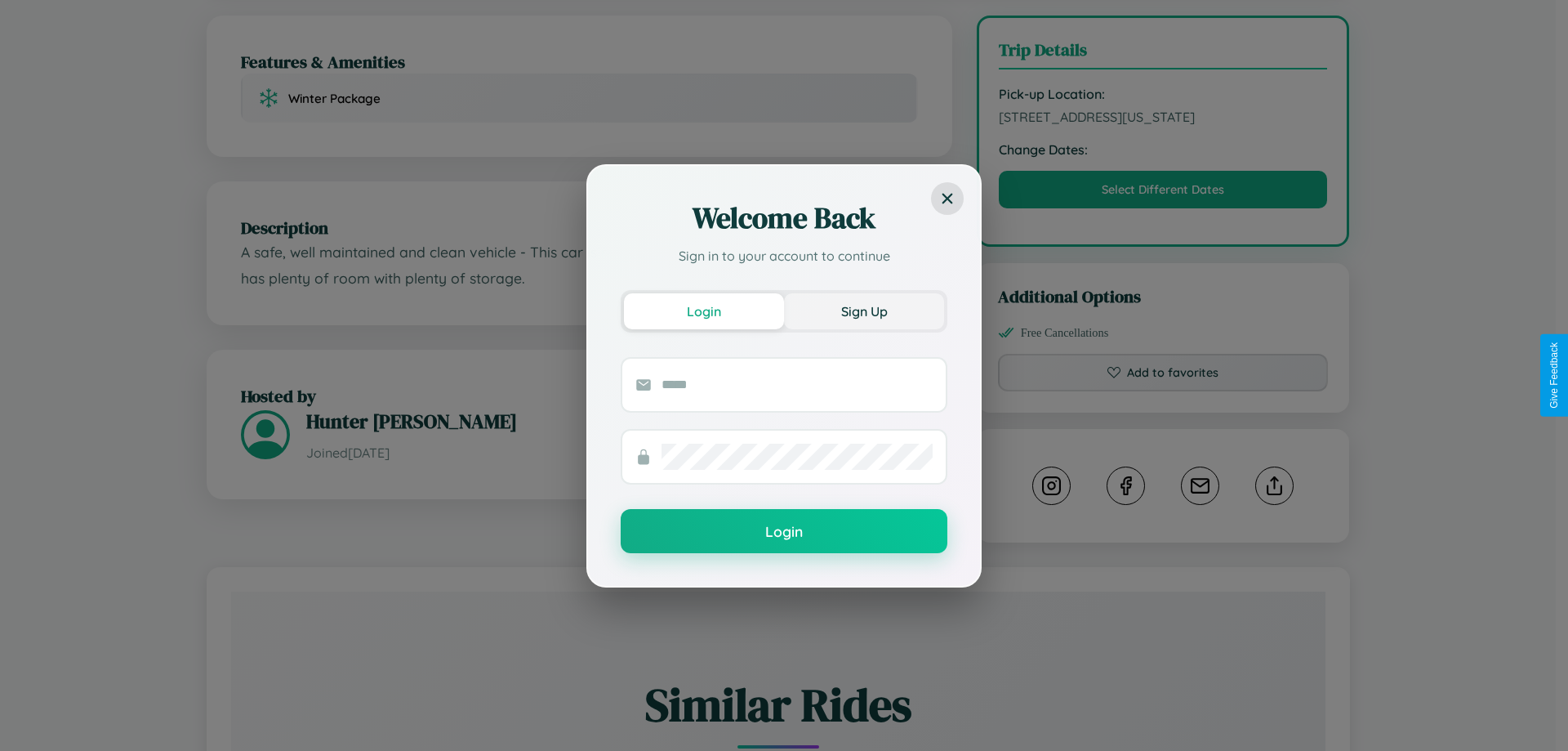
click at [864, 310] on button "Sign Up" at bounding box center [865, 311] width 160 height 36
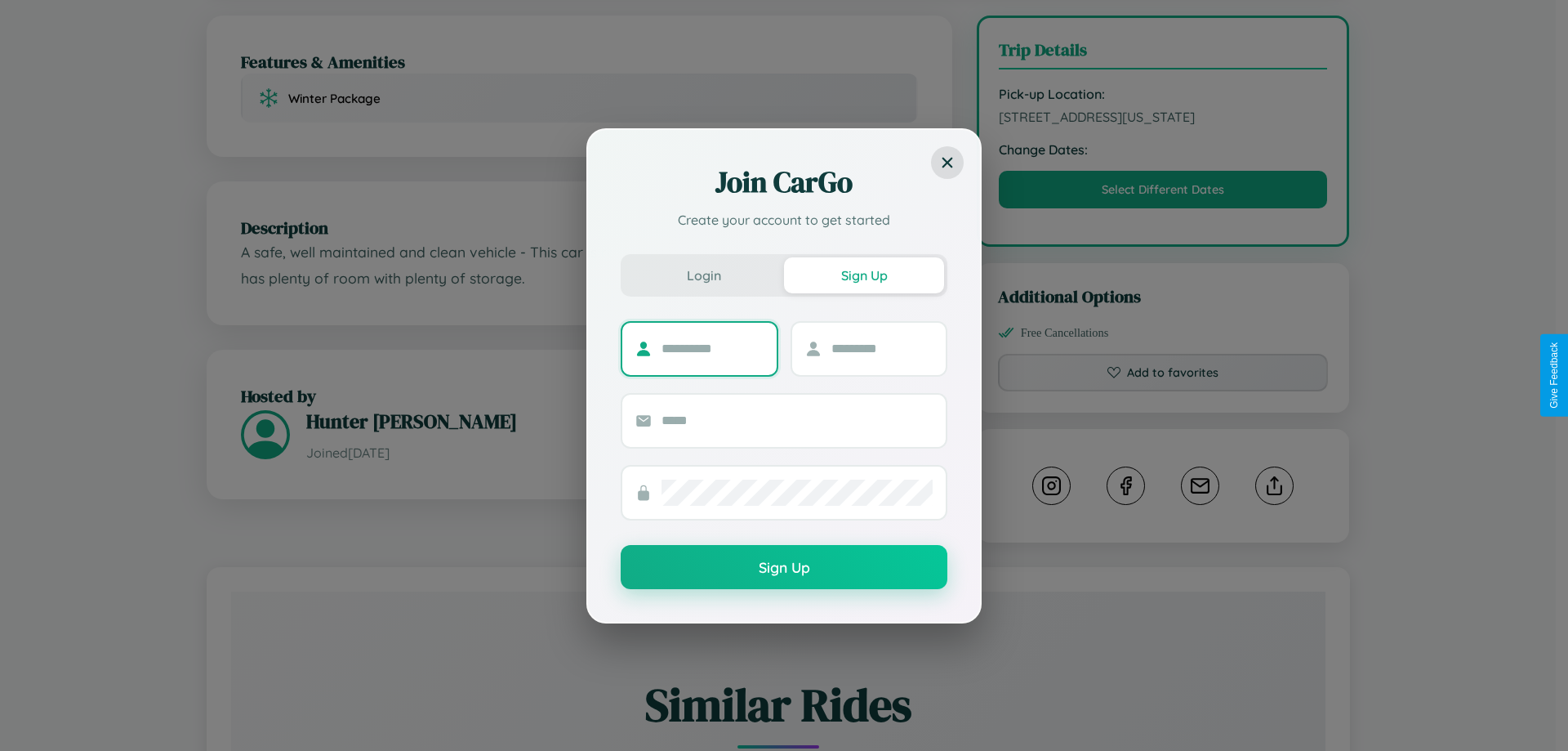
click at [712, 348] on input "text" at bounding box center [712, 348] width 102 height 26
type input "******"
click at [881, 348] on input "text" at bounding box center [882, 348] width 102 height 26
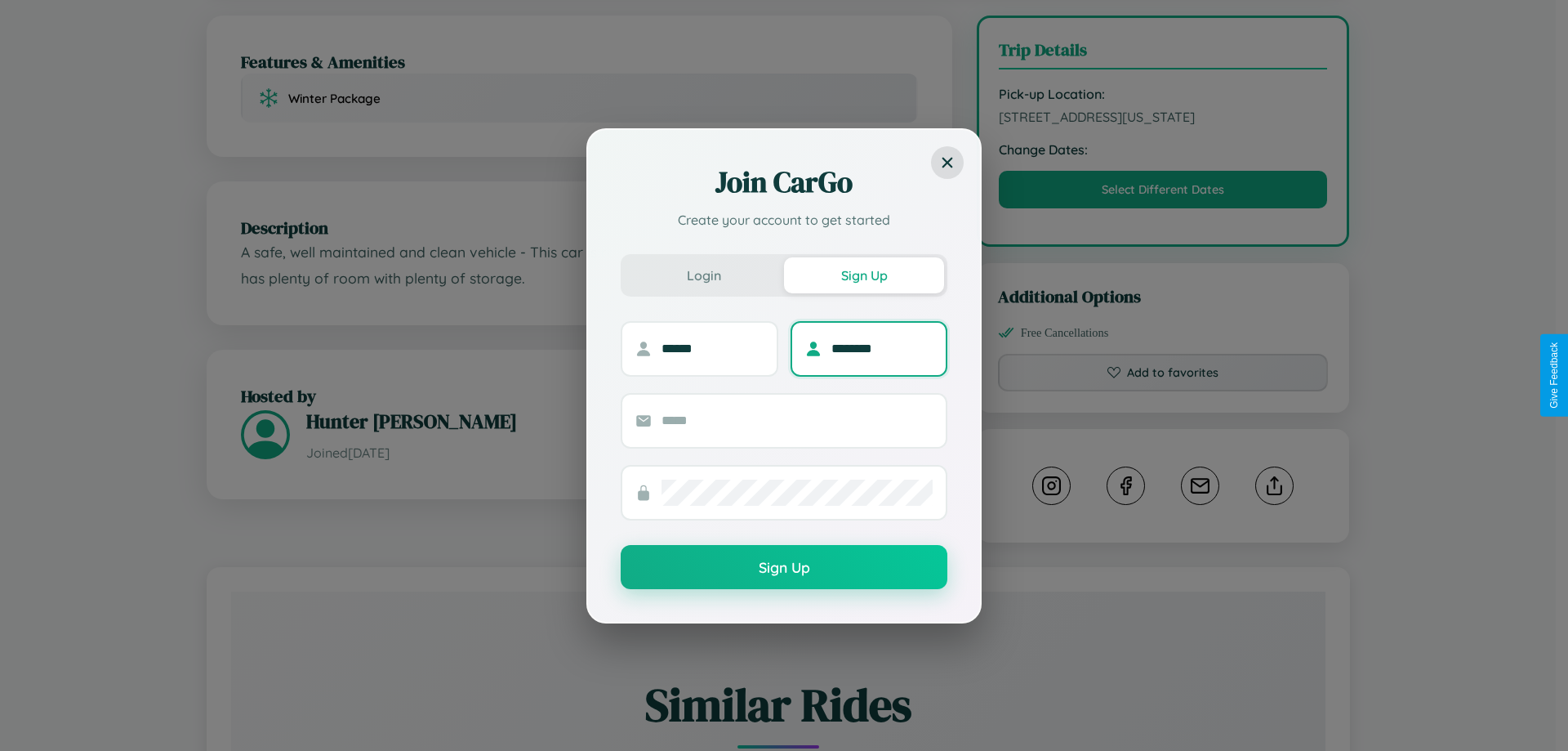
type input "********"
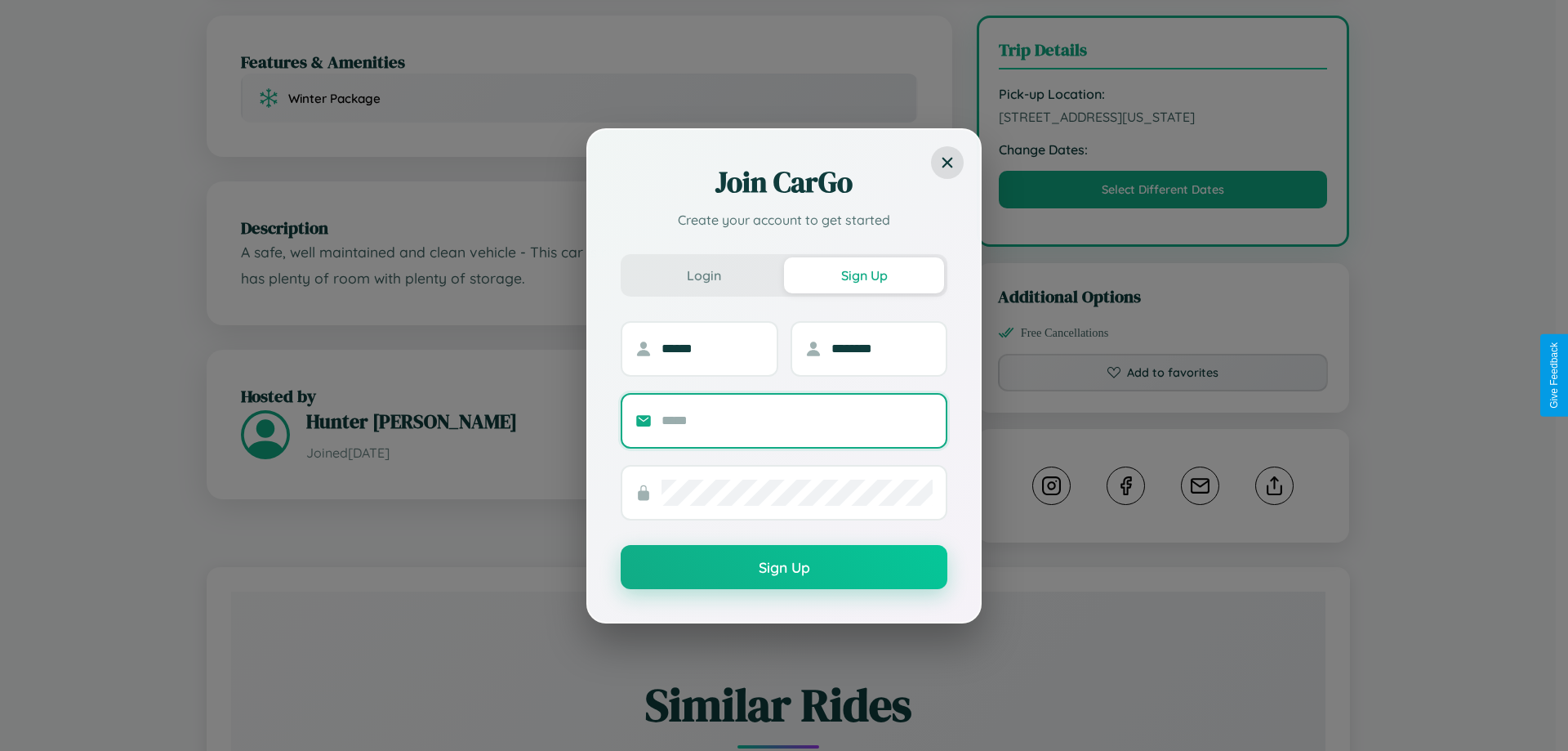
click at [797, 420] on input "text" at bounding box center [797, 420] width 271 height 26
type input "**********"
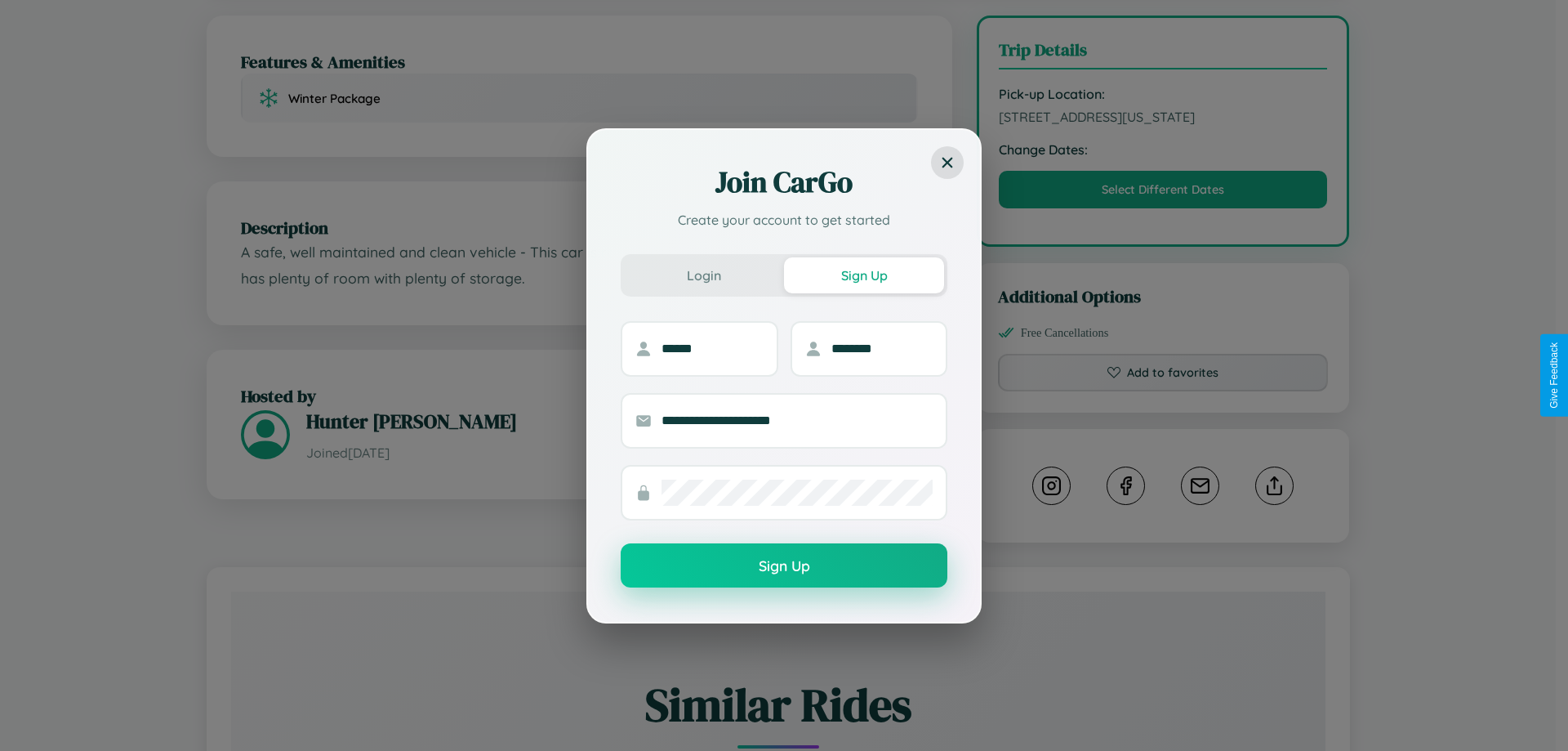
click at [784, 566] on button "Sign Up" at bounding box center [784, 564] width 326 height 44
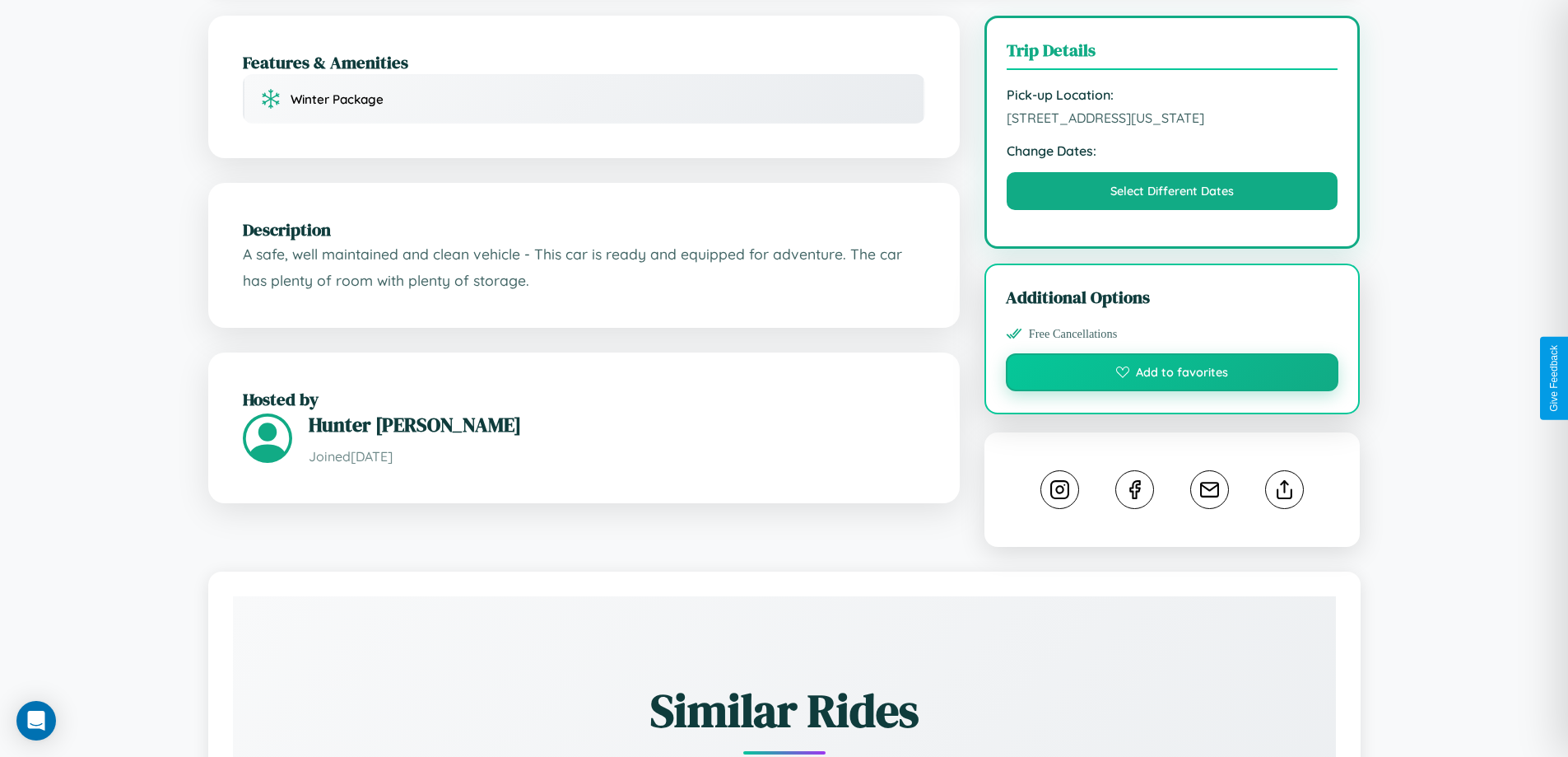
click at [1172, 374] on button "Add to favorites" at bounding box center [1172, 373] width 333 height 38
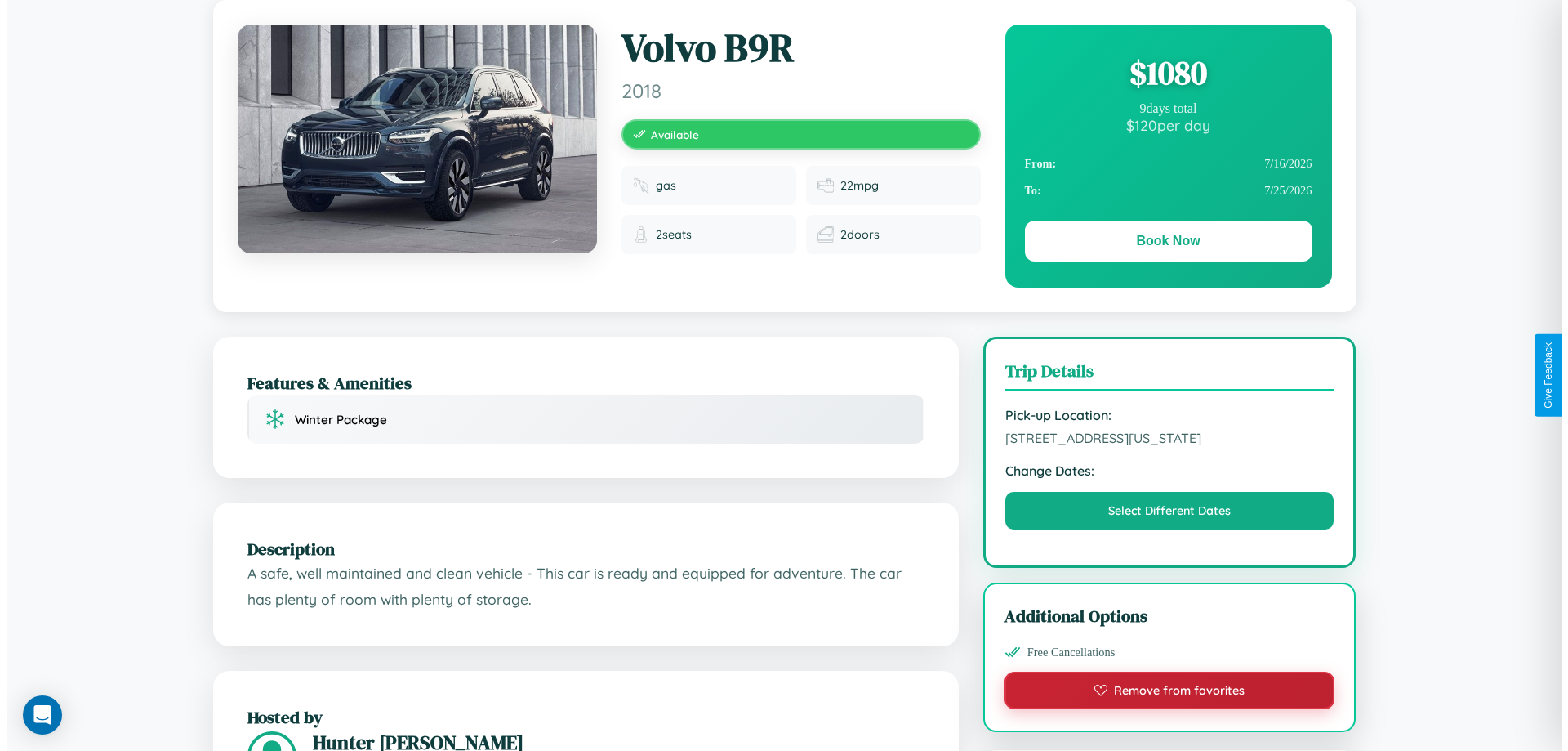
scroll to position [0, 0]
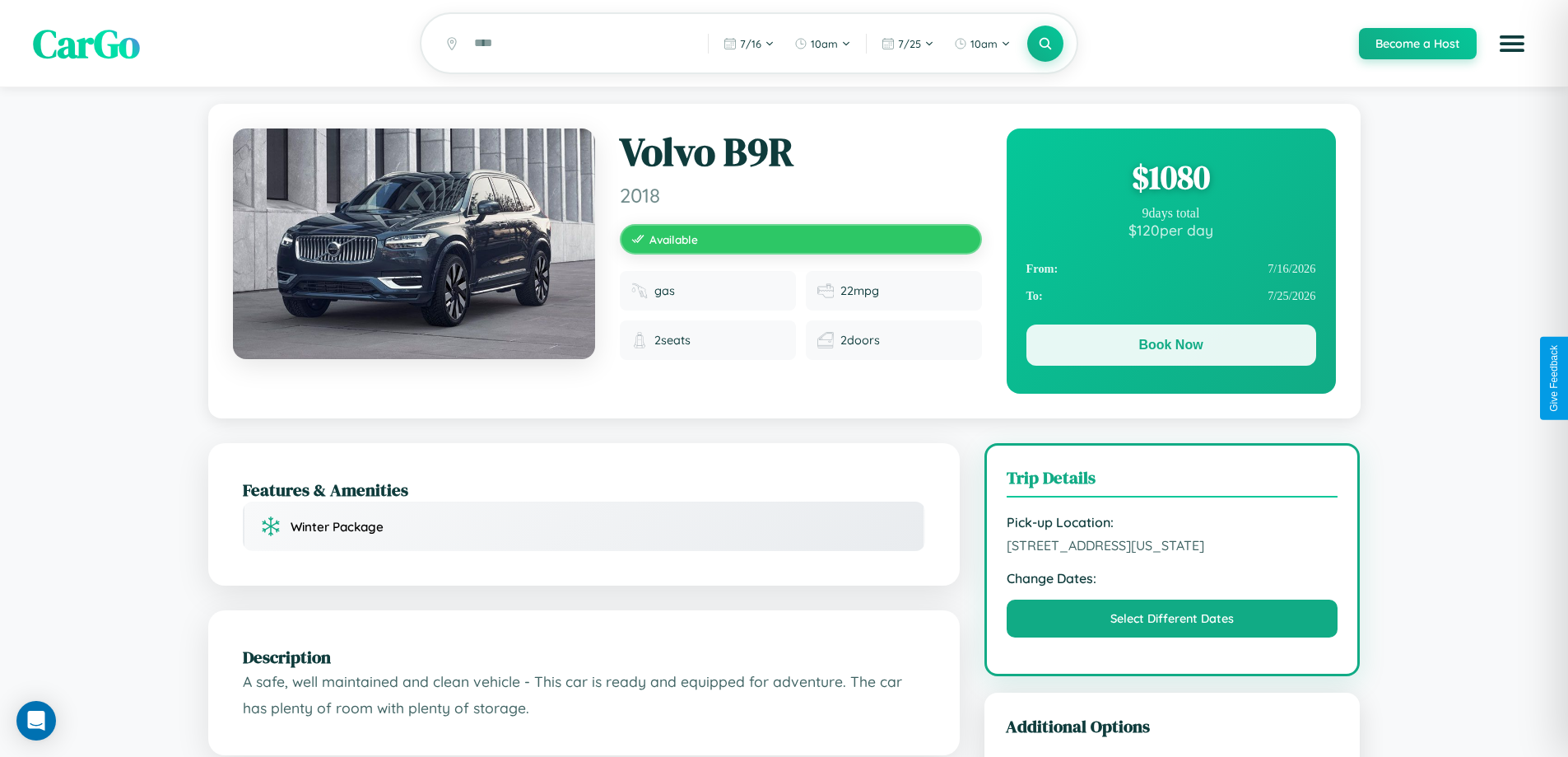
click at [1170, 347] on button "Book Now" at bounding box center [1171, 344] width 290 height 41
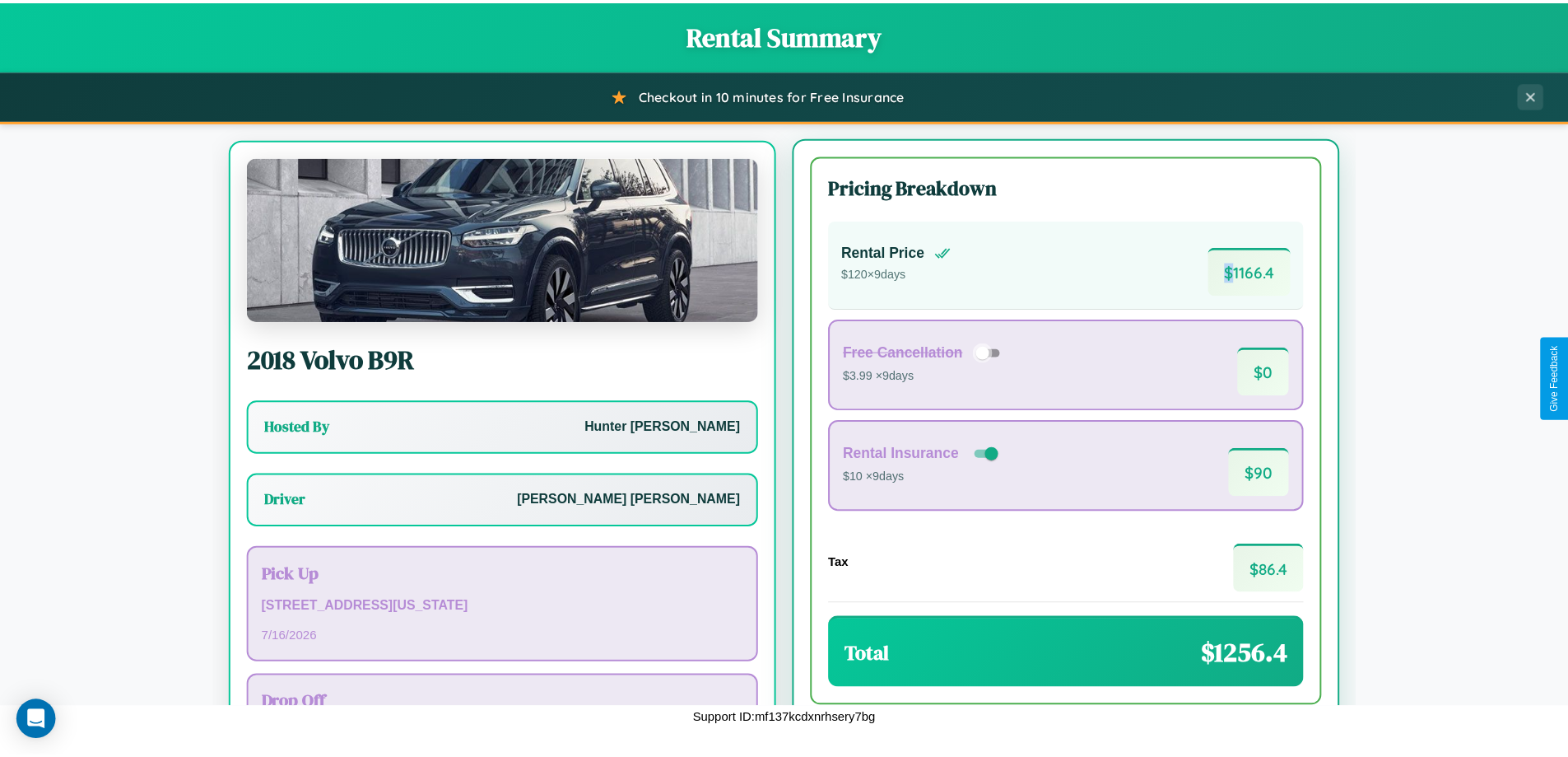
scroll to position [76, 0]
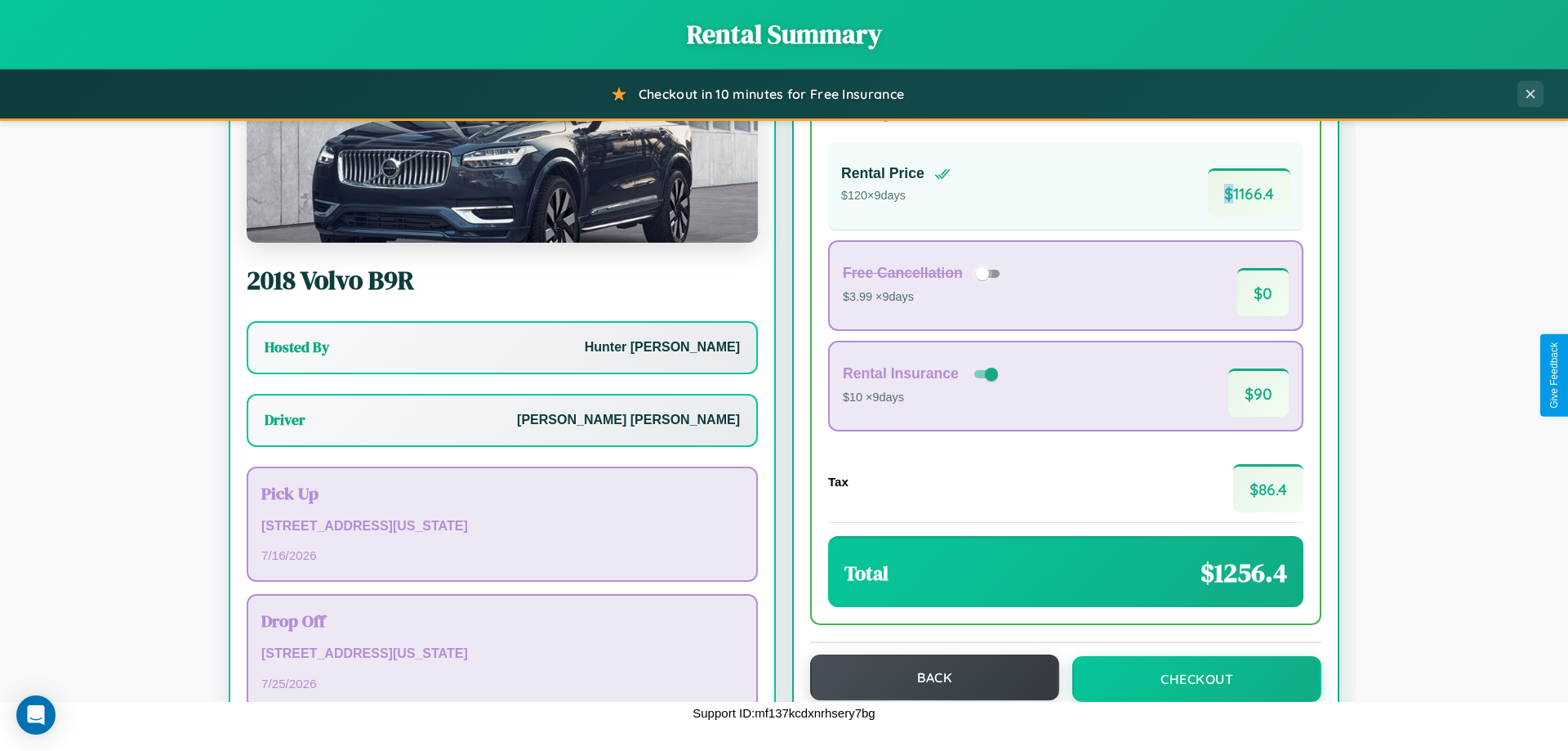
click at [927, 677] on button "Back" at bounding box center [935, 677] width 249 height 46
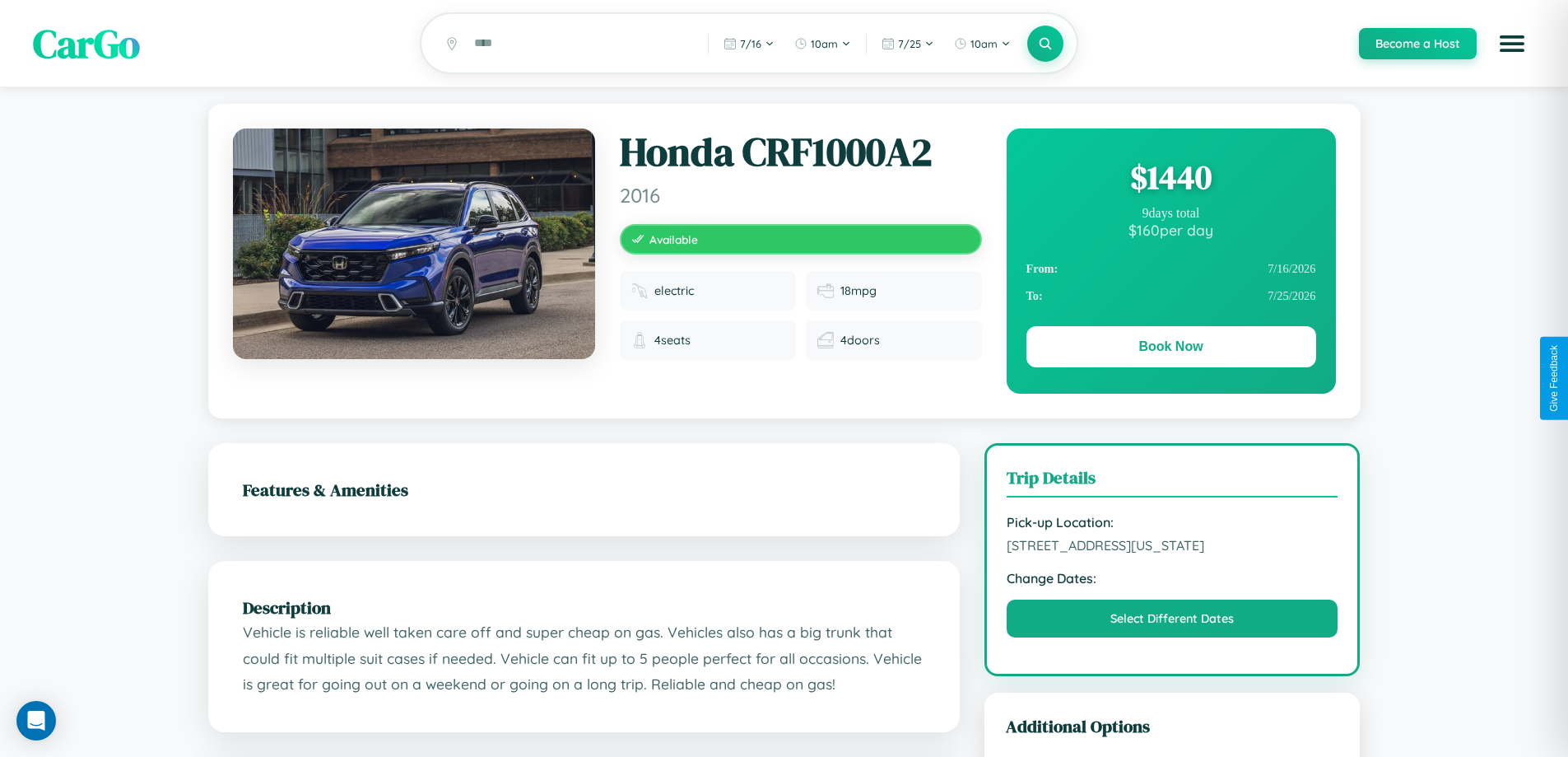
click at [1170, 179] on div "$ 1440" at bounding box center [1171, 176] width 290 height 45
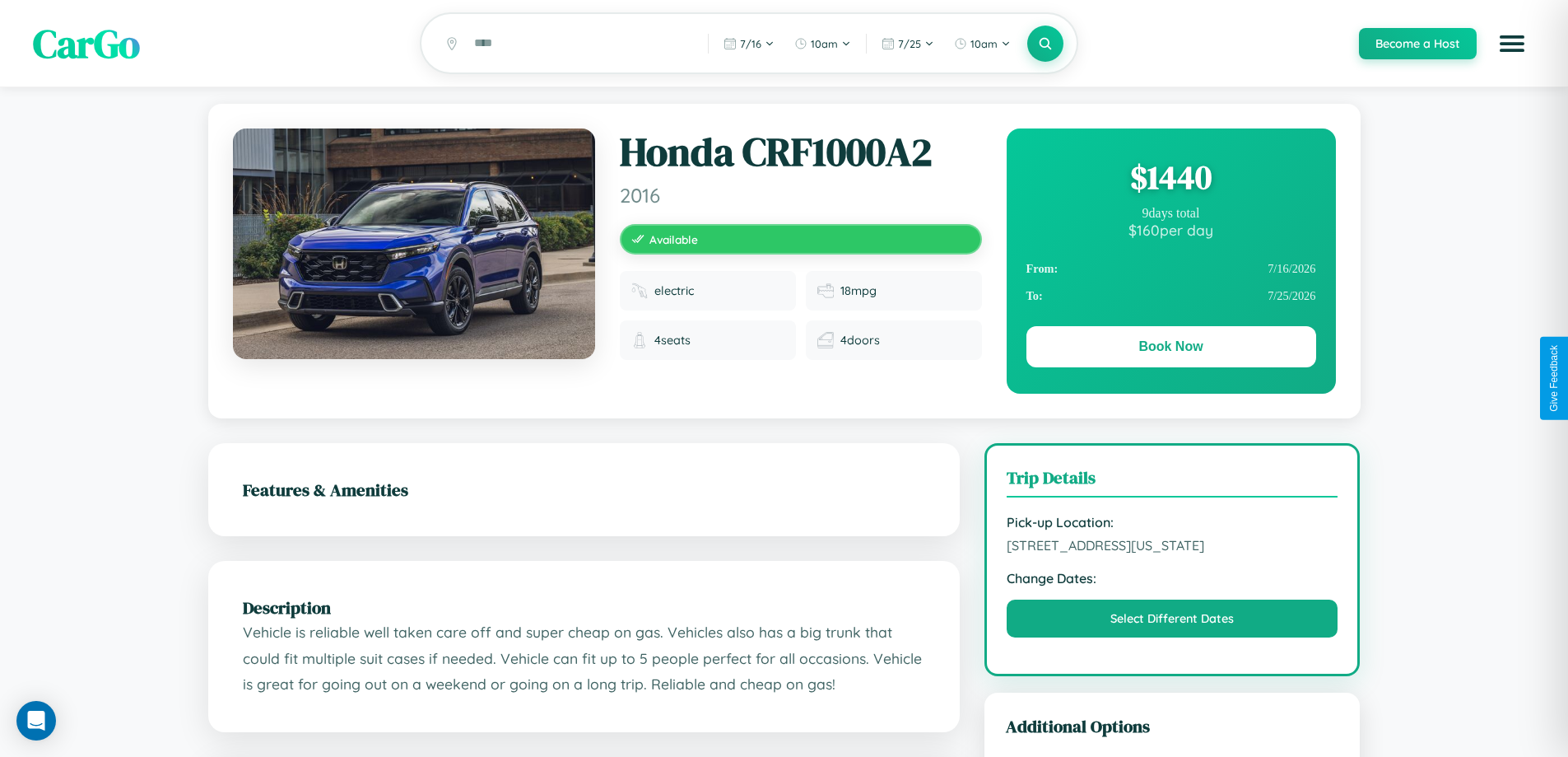
click at [1170, 179] on div "$ 1440" at bounding box center [1171, 176] width 290 height 45
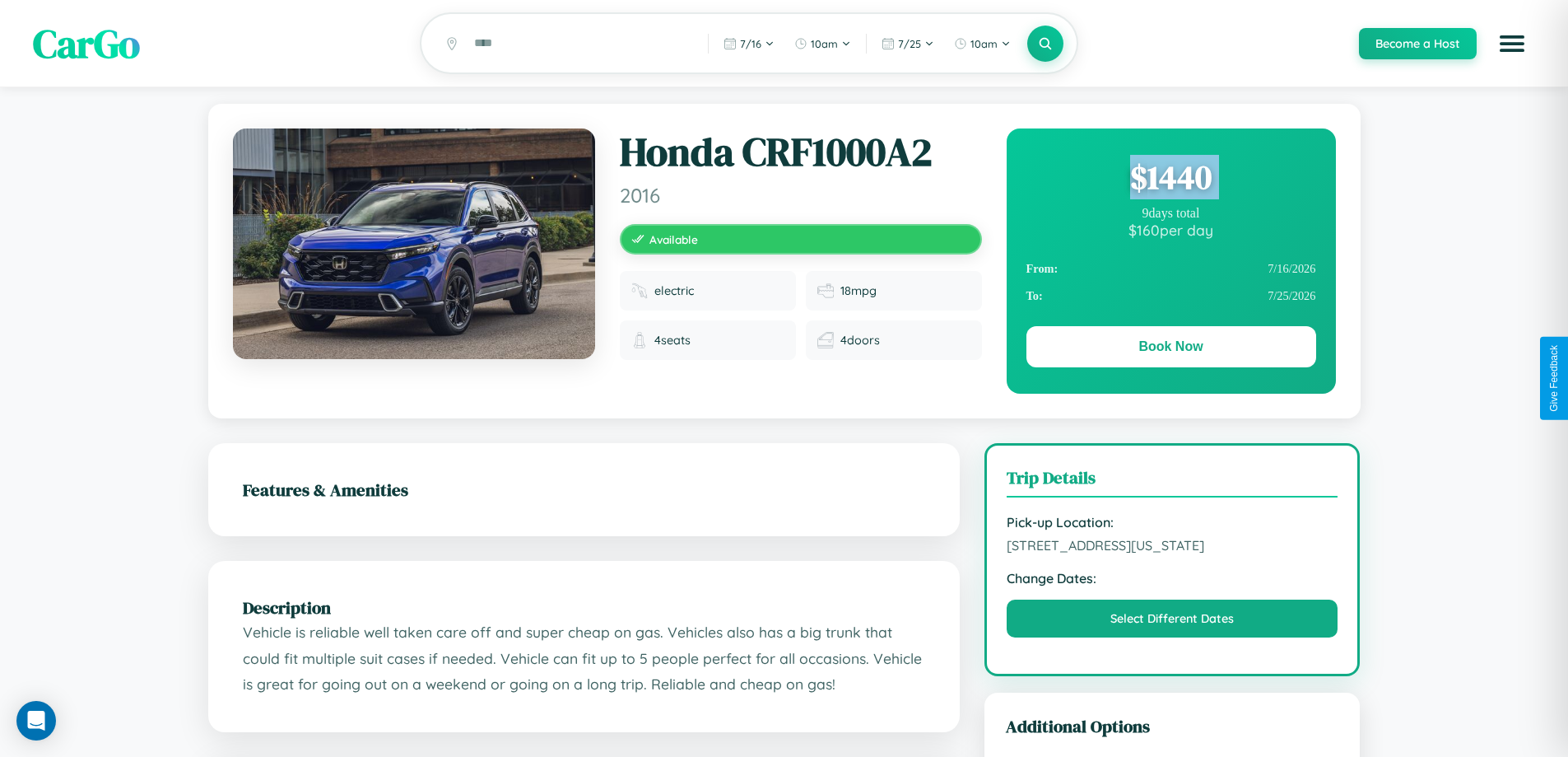
click at [1170, 179] on div "$ 1440" at bounding box center [1171, 176] width 290 height 45
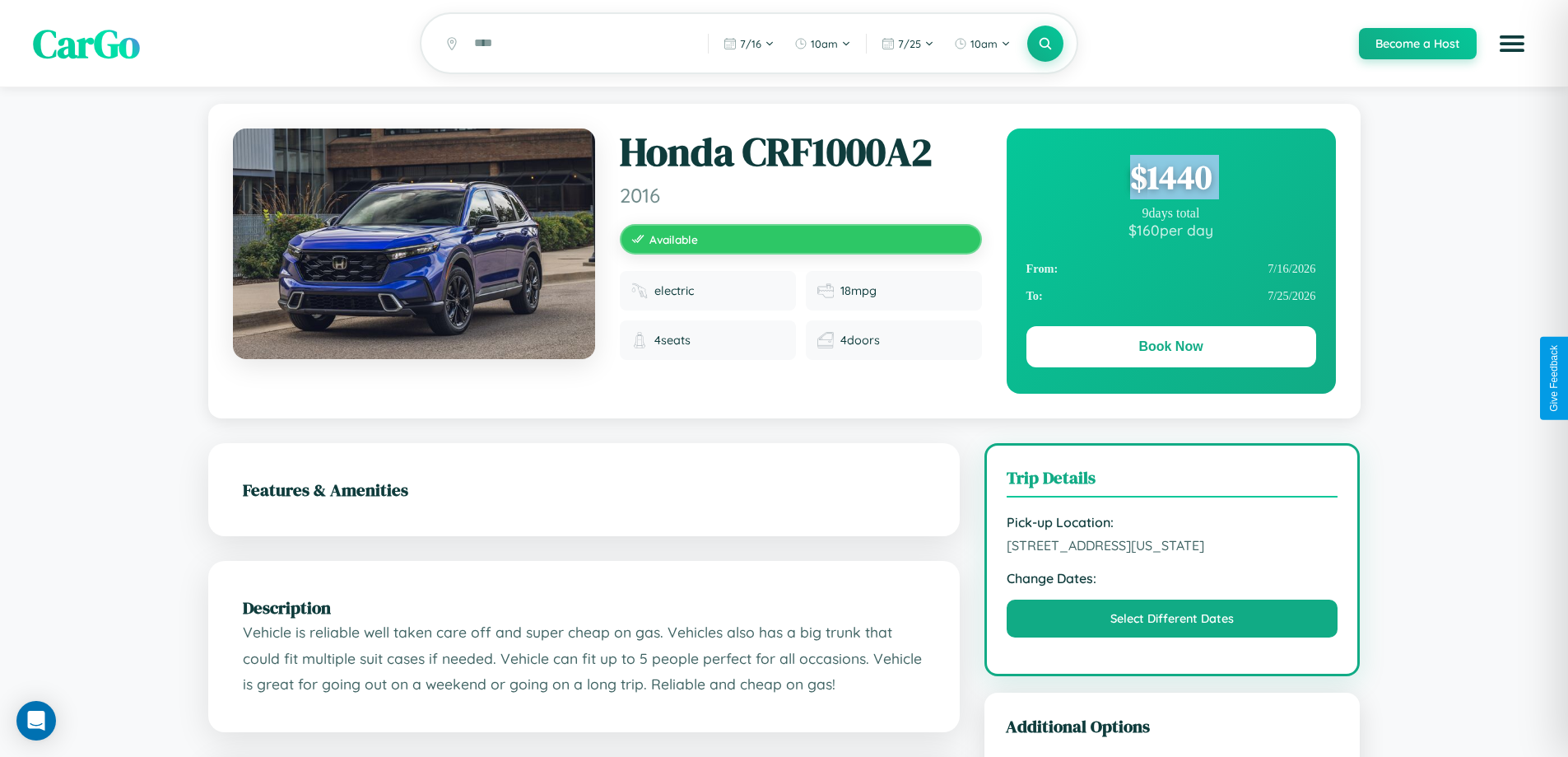
click at [1170, 179] on div "$ 1440" at bounding box center [1171, 176] width 290 height 45
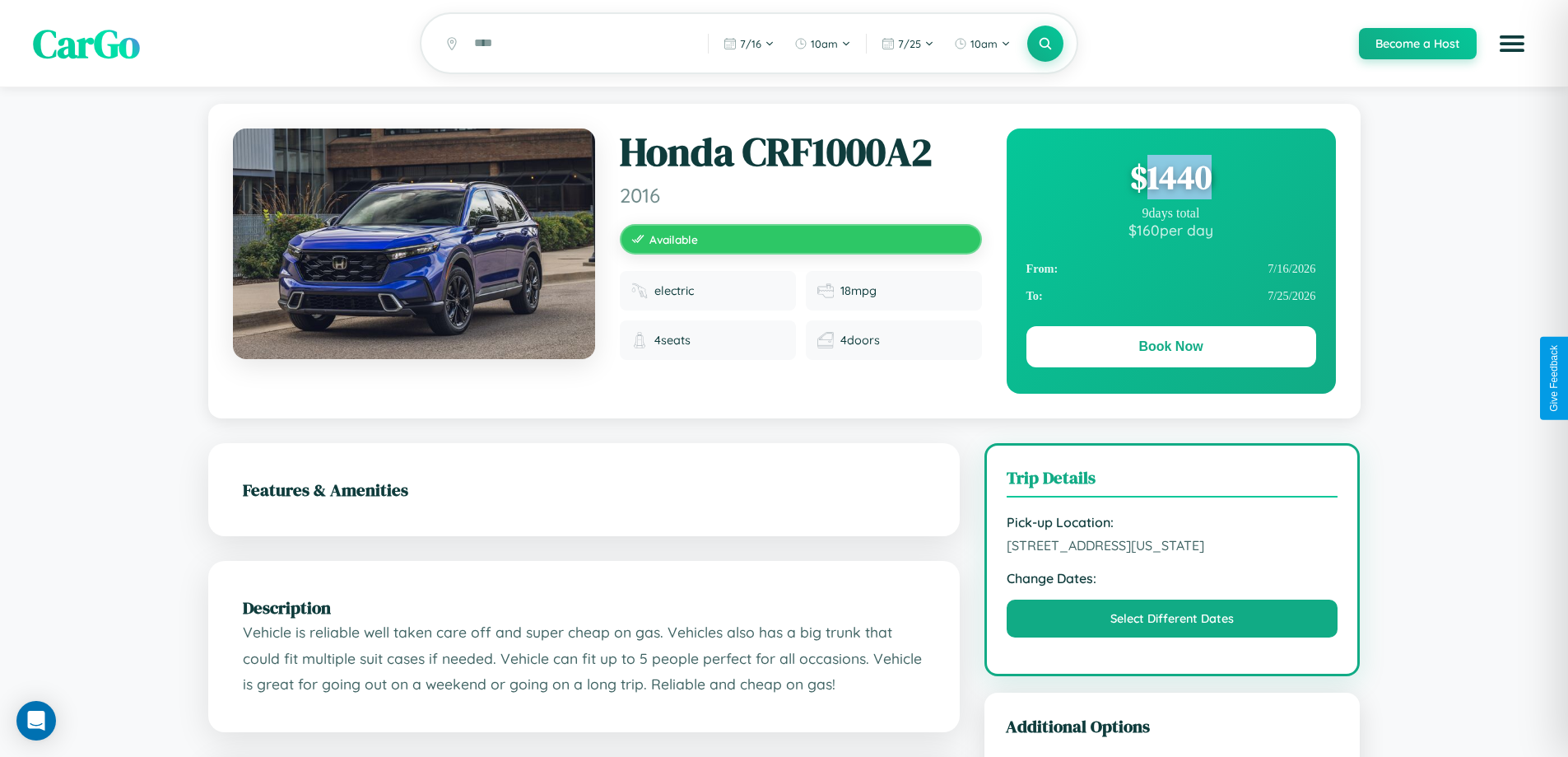
click at [1170, 179] on div "$ 1440" at bounding box center [1171, 176] width 290 height 45
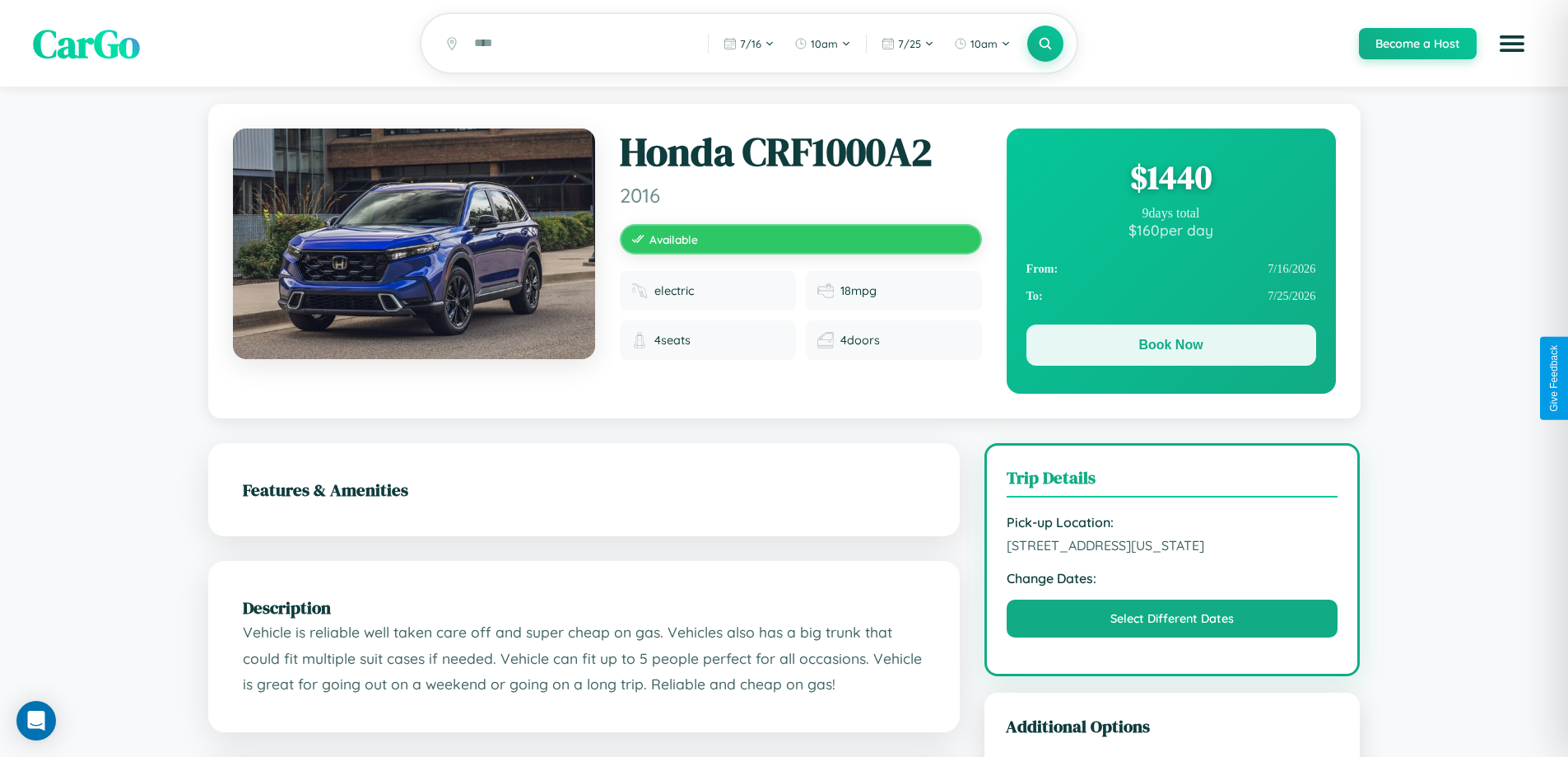
click at [1170, 347] on button "Book Now" at bounding box center [1171, 344] width 290 height 41
